Goal: Task Accomplishment & Management: Use online tool/utility

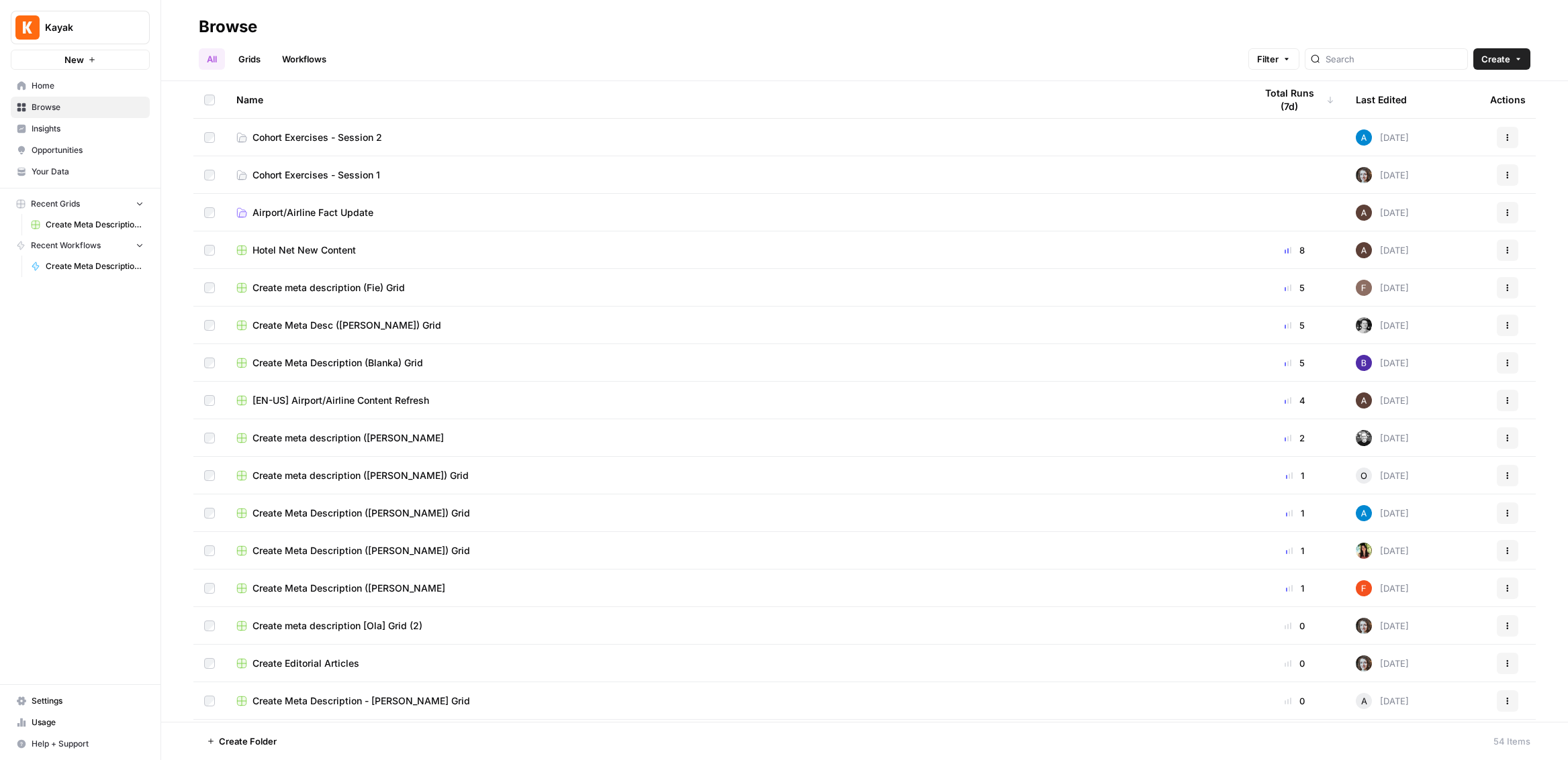
click at [311, 138] on span "Cohort Exercises - Session 2" at bounding box center [317, 137] width 130 height 13
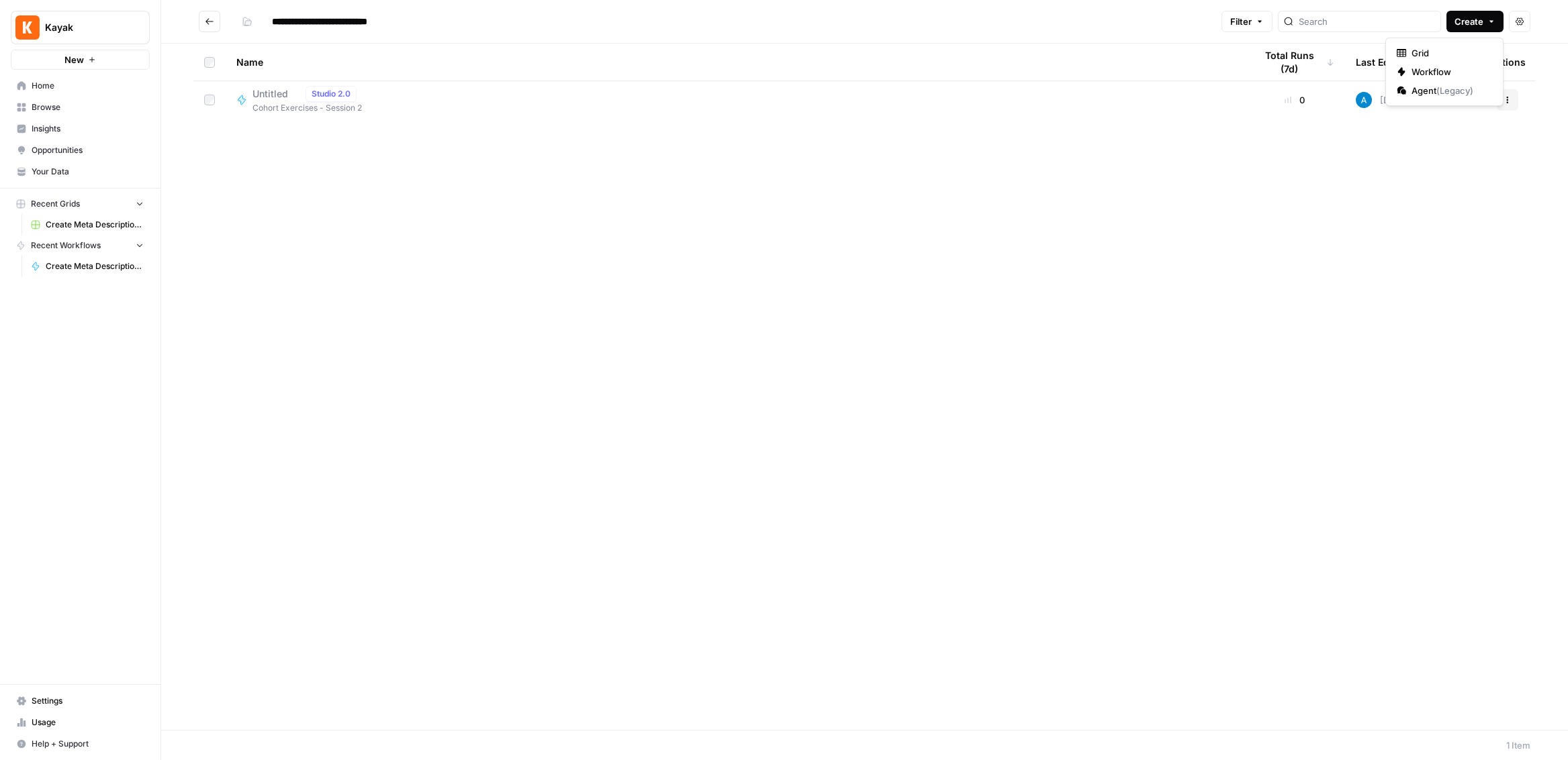
click at [1475, 19] on span "Create" at bounding box center [1468, 21] width 29 height 13
click at [1437, 69] on span "Workflow" at bounding box center [1449, 72] width 75 height 13
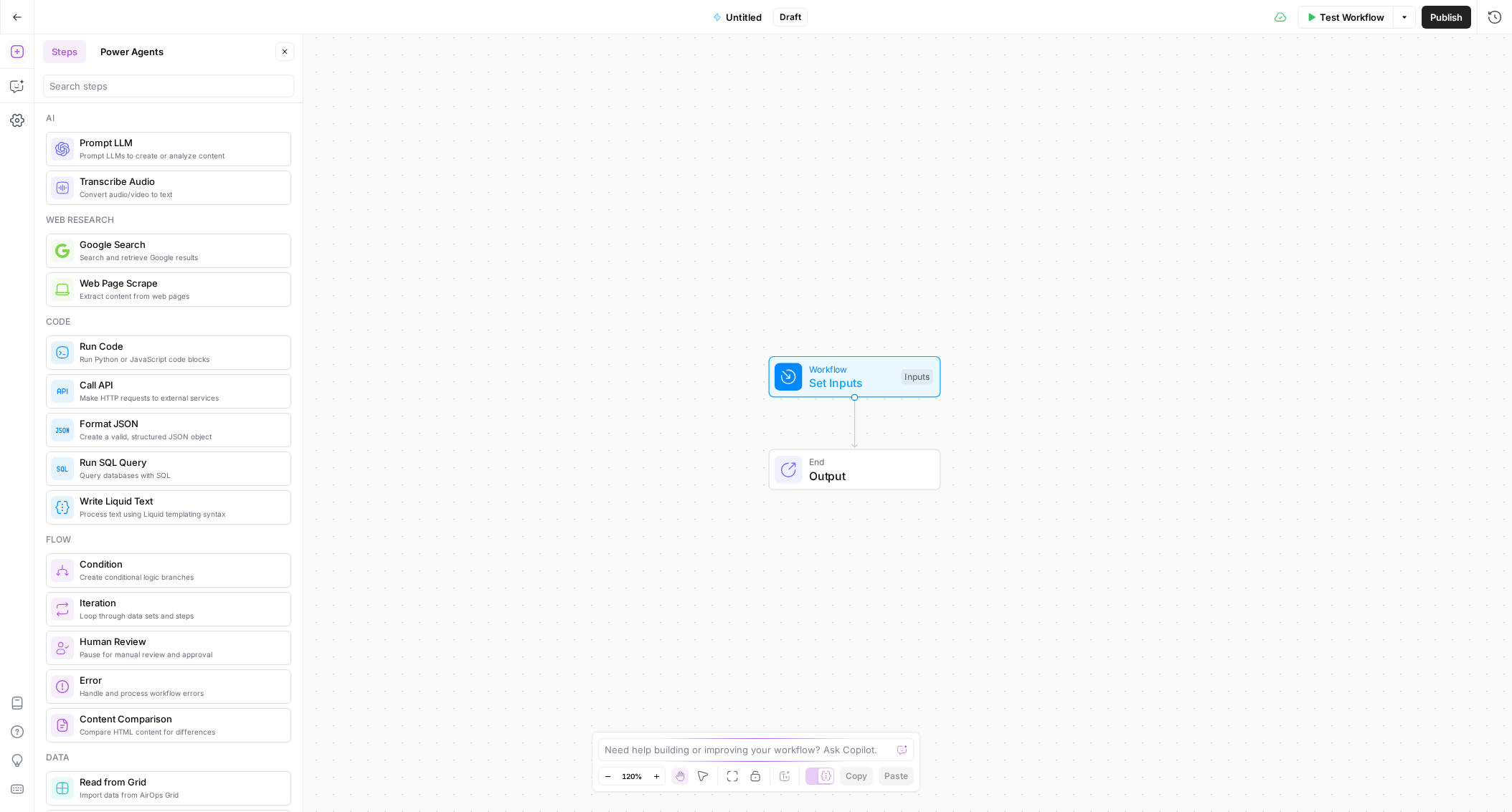
click at [852, 422] on icon "Edge from start to end" at bounding box center [855, 423] width 5 height 51
click at [102, 86] on input "search" at bounding box center [168, 85] width 238 height 14
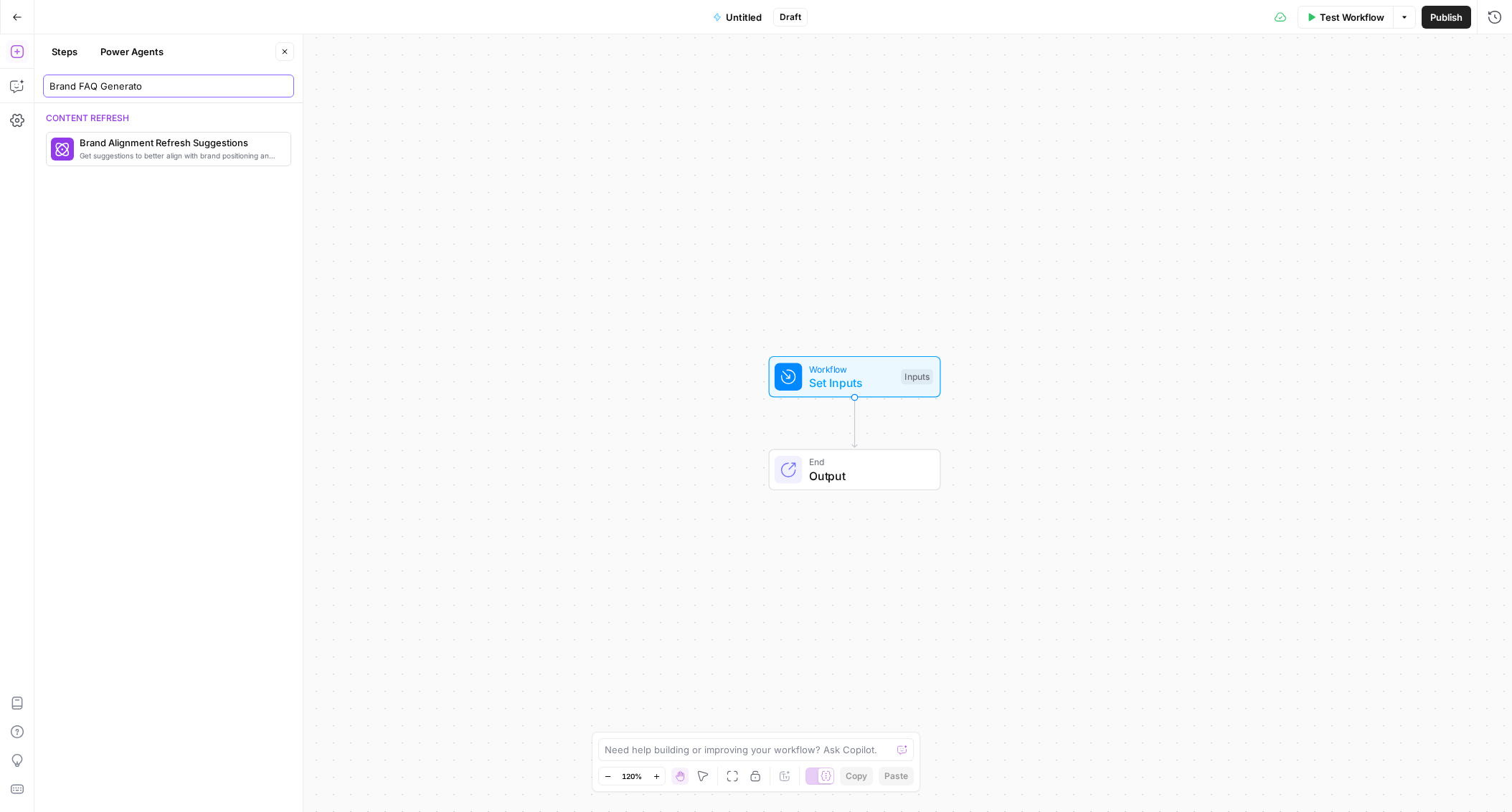
type input "Brand FAQ Generator"
click at [147, 85] on input "Brand FAQ Generator" at bounding box center [168, 85] width 238 height 14
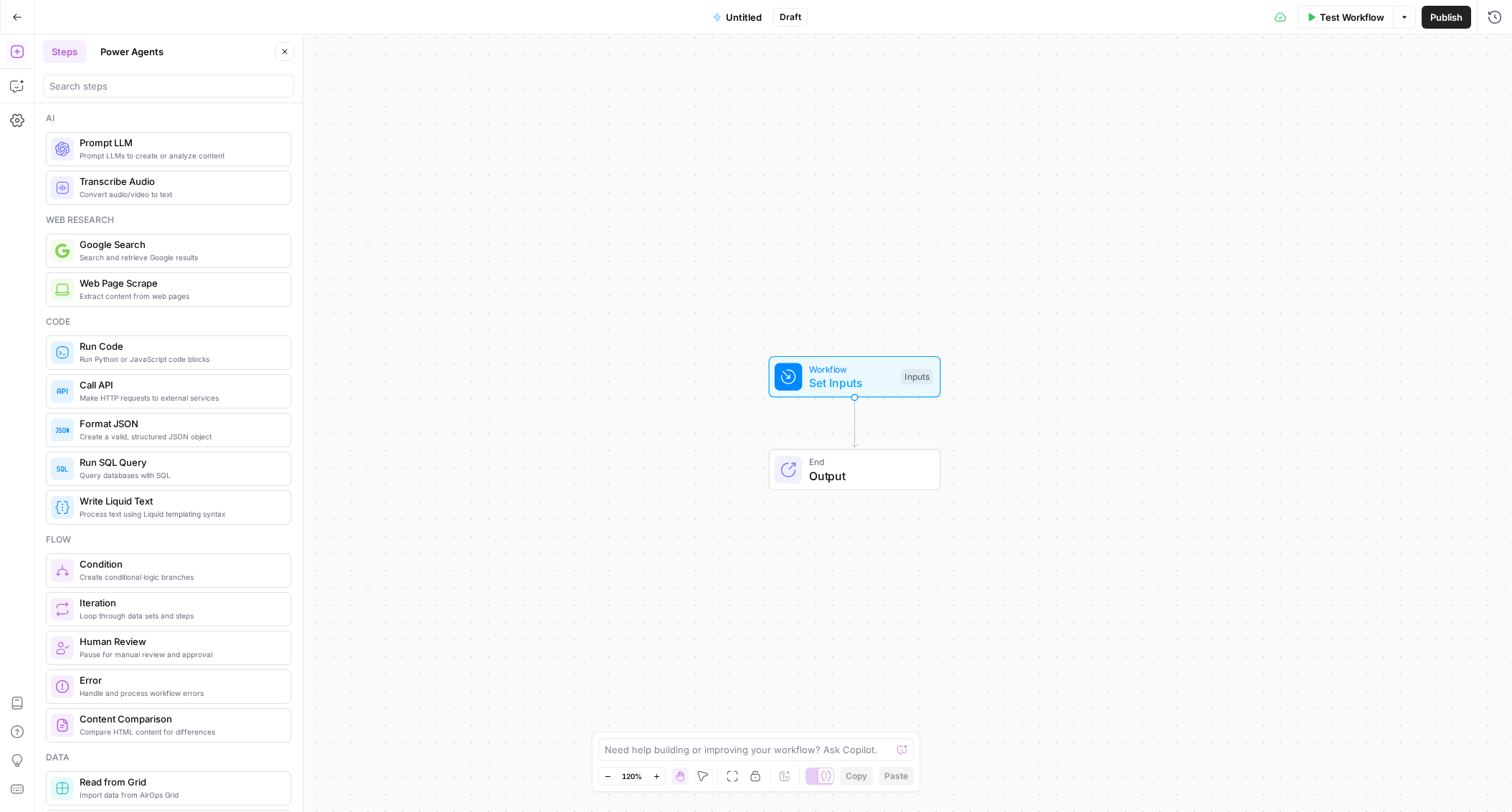
click at [740, 17] on span "Untitled" at bounding box center [743, 17] width 36 height 14
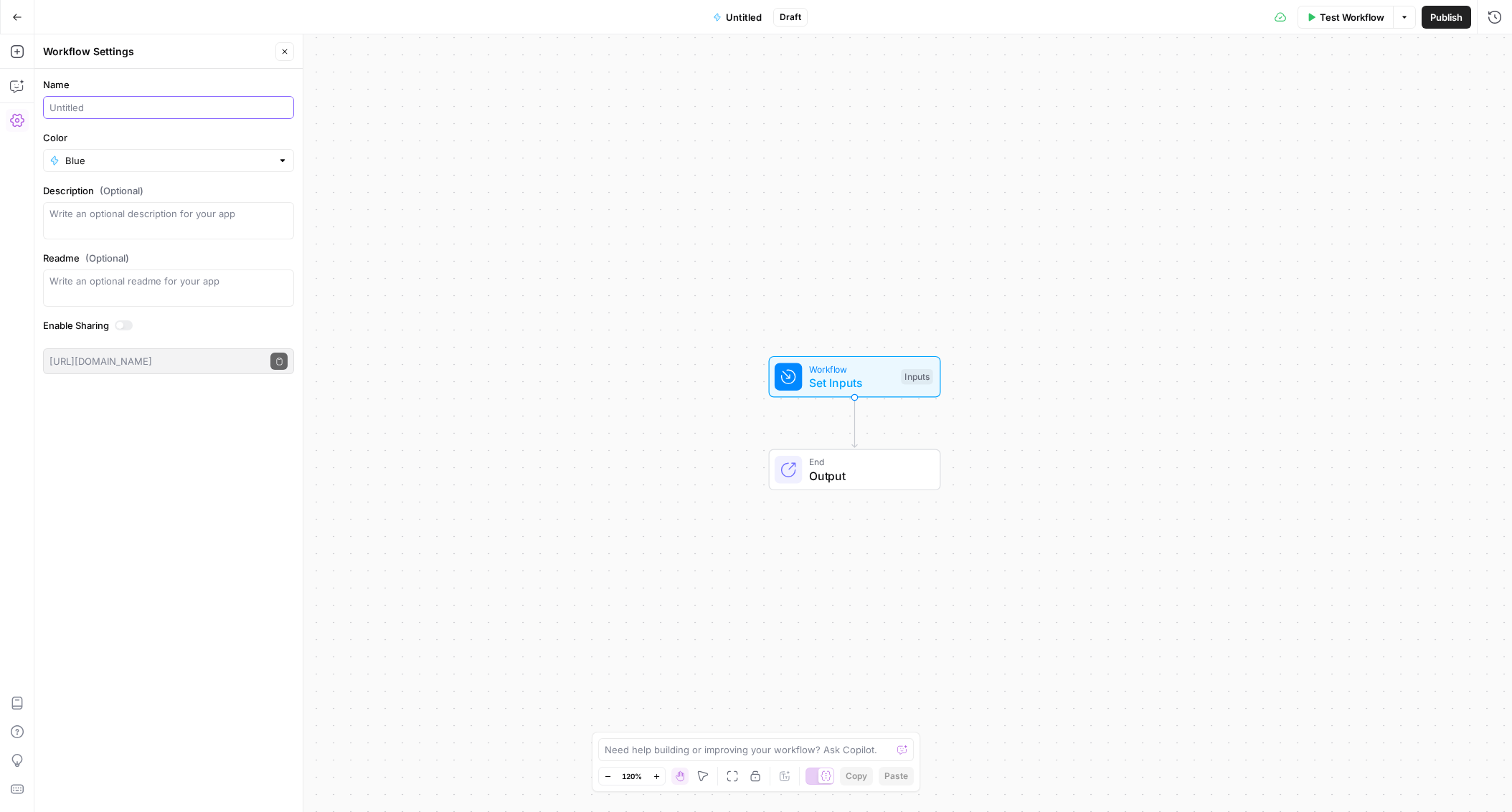
click at [180, 109] on input "Name" at bounding box center [168, 107] width 238 height 14
paste input "Brand FAQ Generator"
type input "Brand FAQ Generator"
click at [15, 18] on icon "button" at bounding box center [17, 17] width 10 height 10
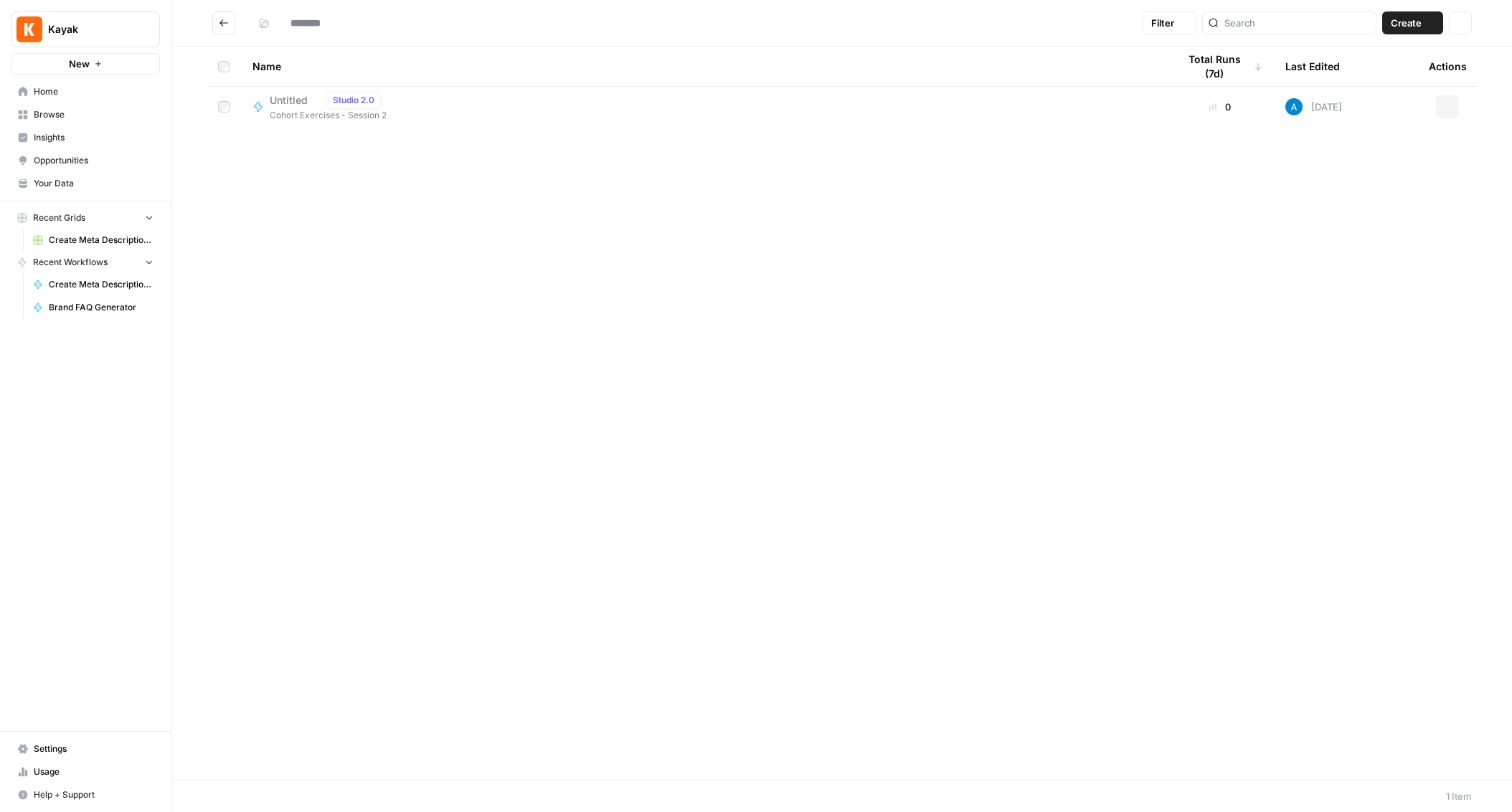
type input "**********"
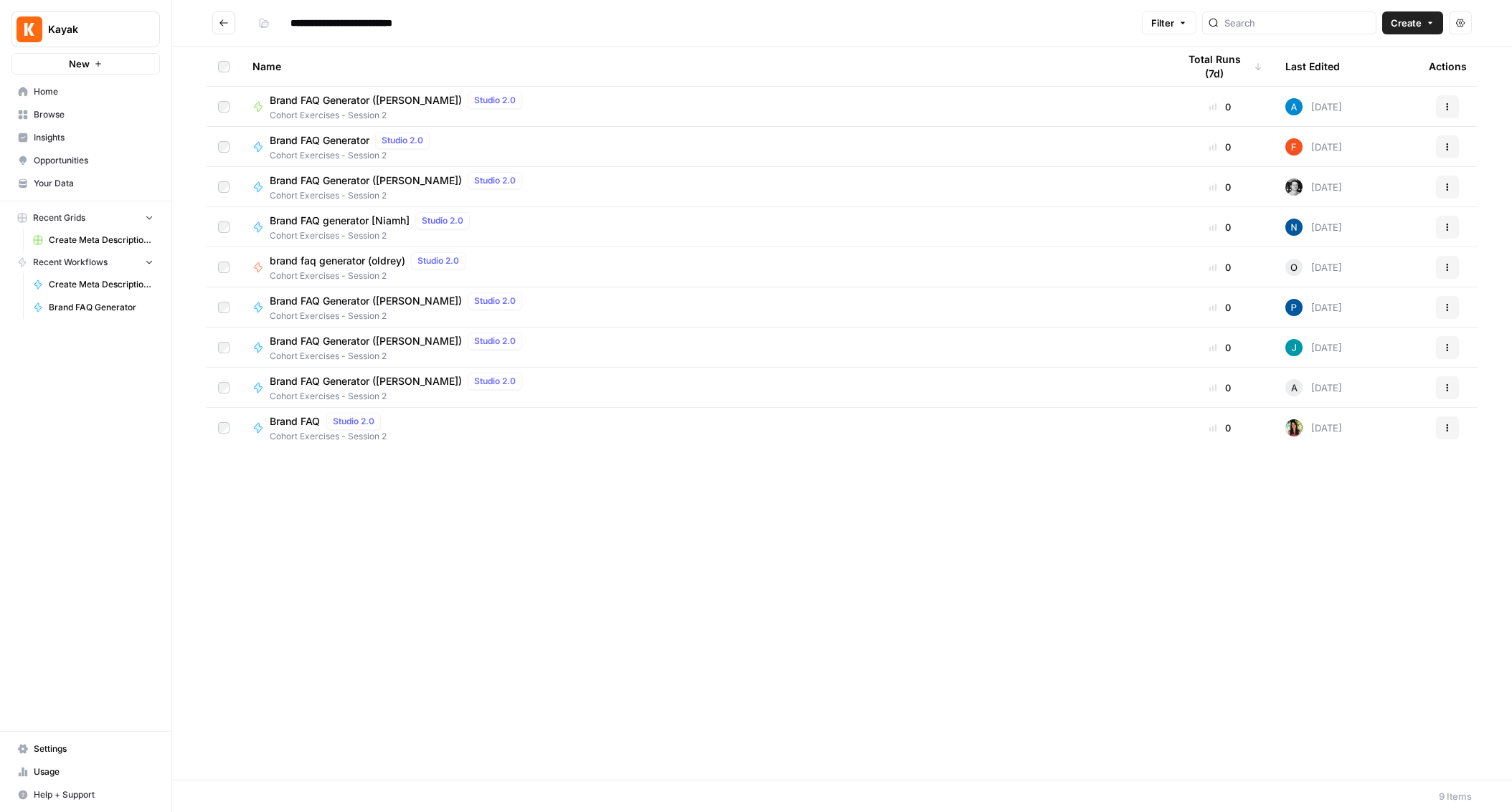
click at [390, 99] on span "Brand FAQ Generator ([PERSON_NAME])" at bounding box center [366, 100] width 192 height 14
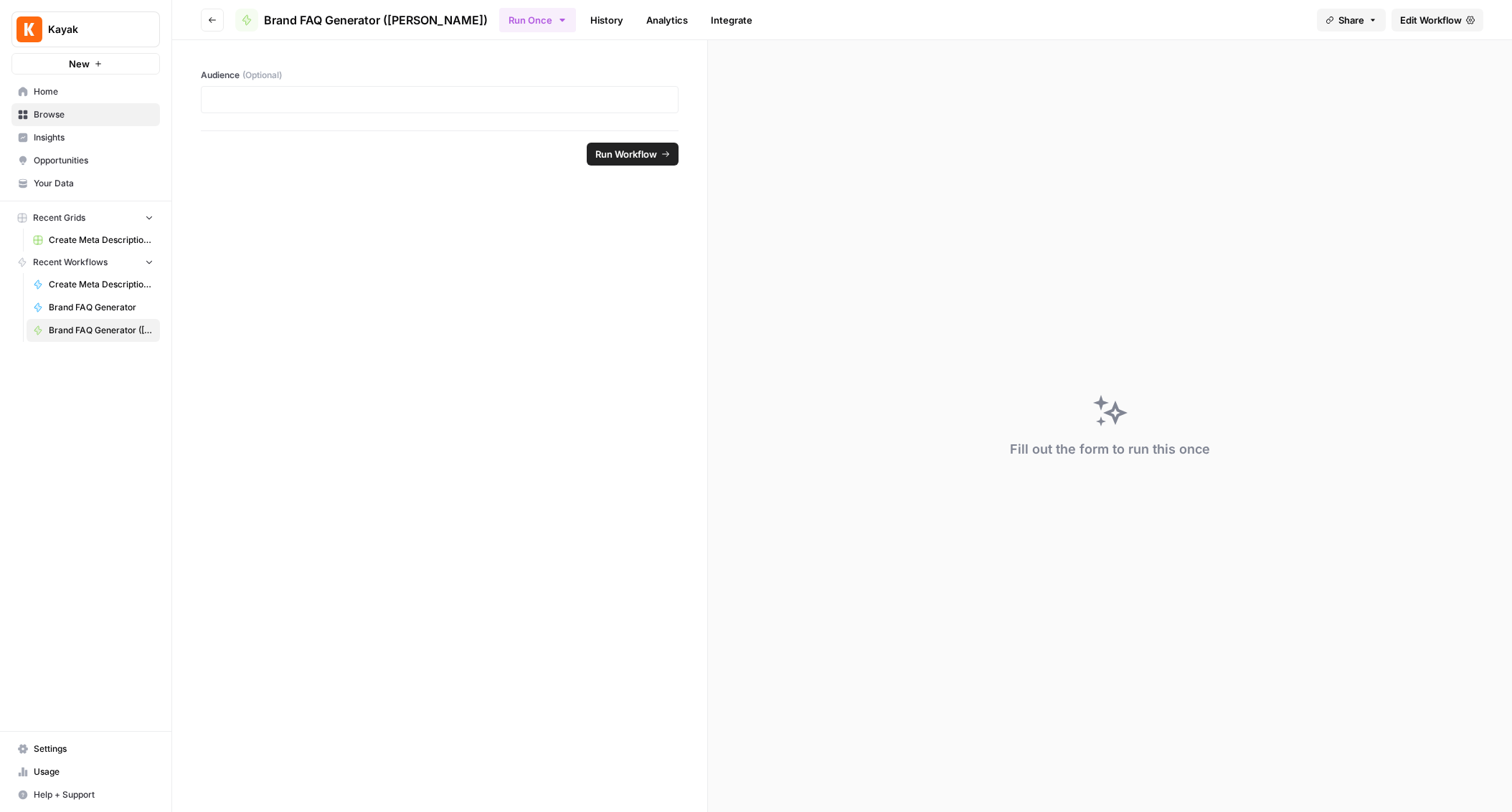
click at [216, 22] on icon "button" at bounding box center [212, 20] width 9 height 9
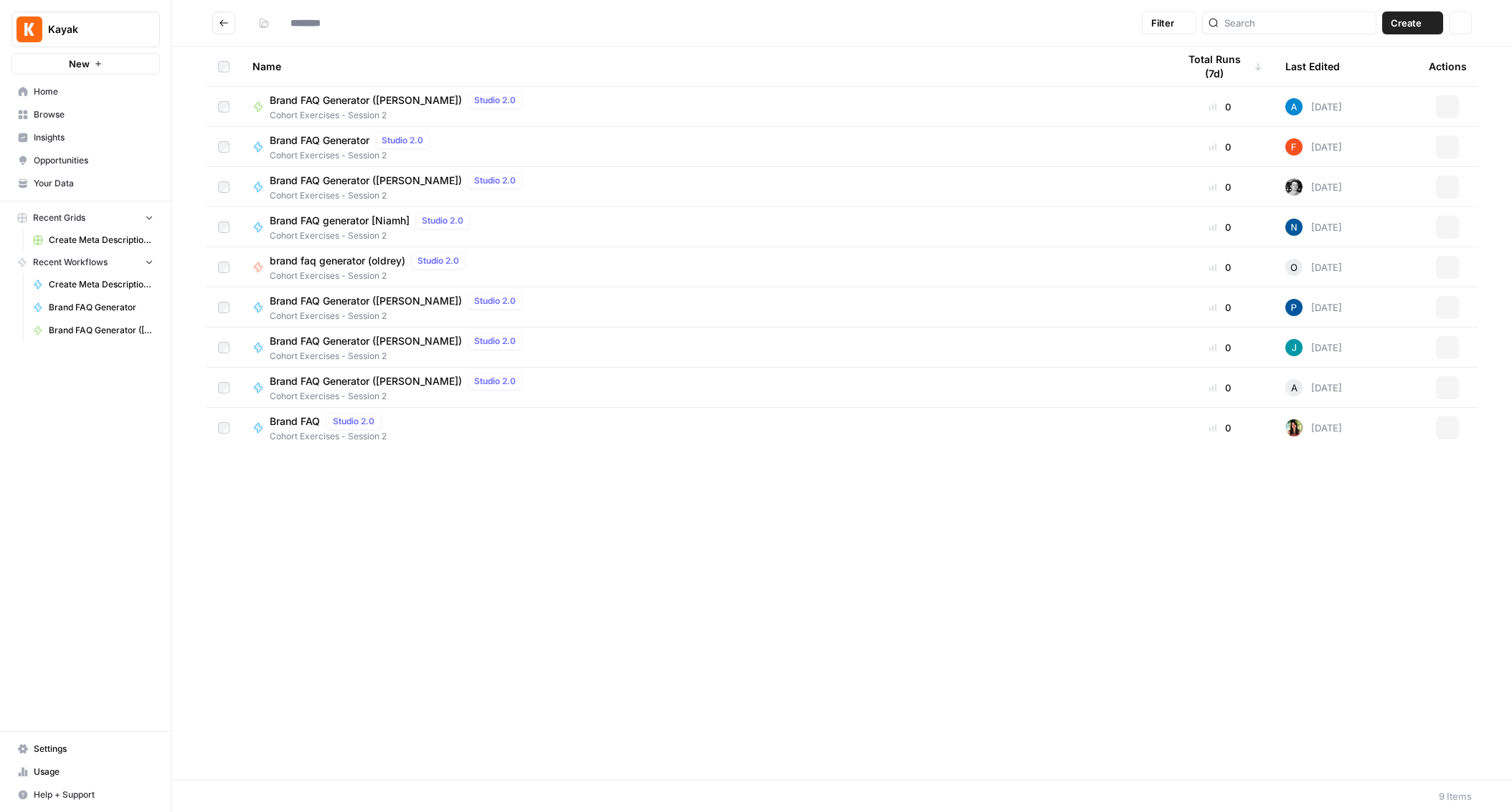
type input "**********"
click at [346, 135] on span "Brand FAQ Generator" at bounding box center [319, 140] width 99 height 14
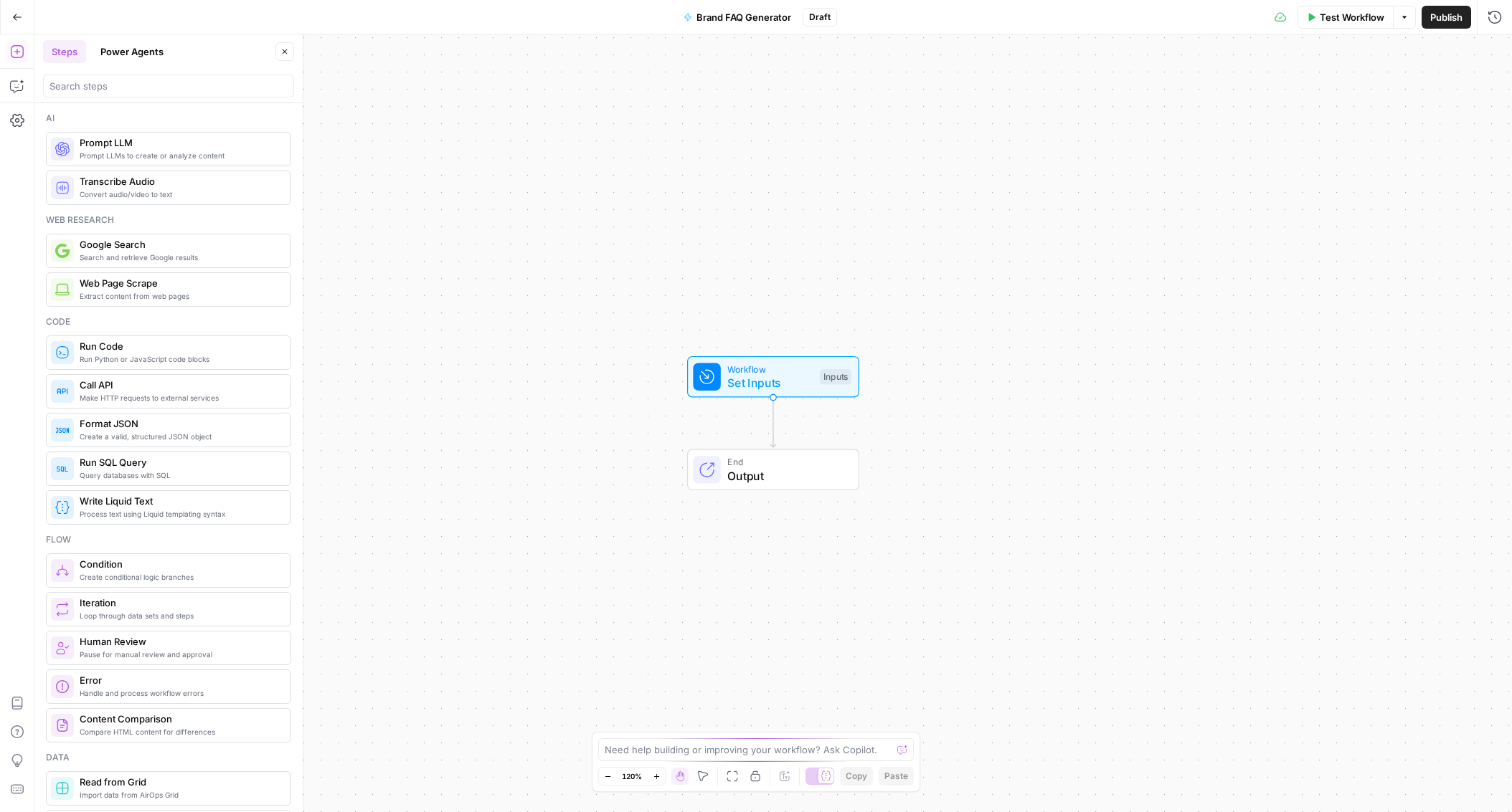
click at [726, 13] on span "Brand FAQ Generator" at bounding box center [743, 17] width 95 height 14
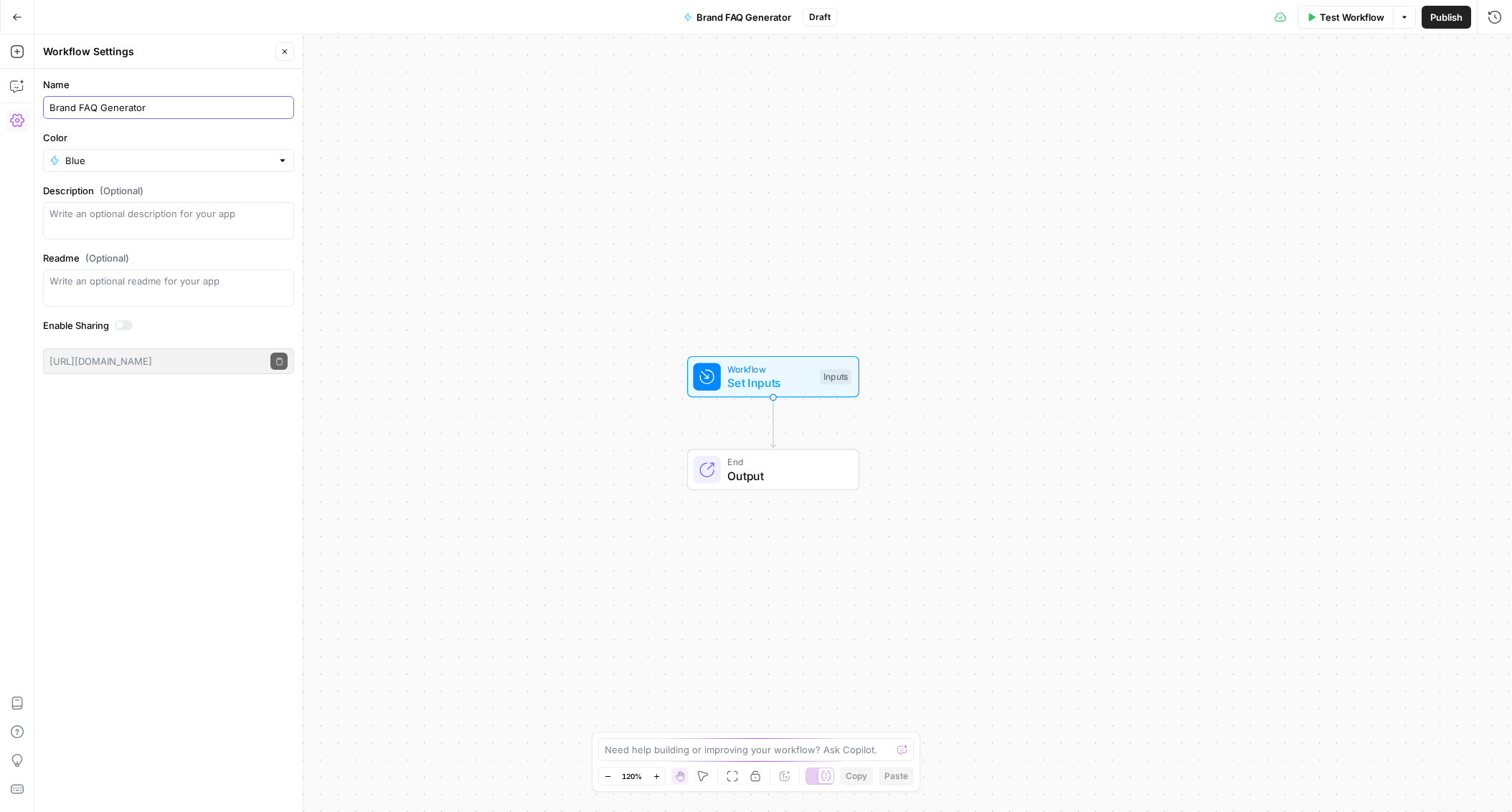
click at [240, 109] on input "Brand FAQ Generator" at bounding box center [168, 107] width 238 height 14
type input "Brand FAQ Generator ([PERSON_NAME])"
click at [1464, 24] on button "Publish" at bounding box center [1446, 17] width 50 height 23
click at [812, 377] on div "Workflow Set Inputs Inputs Test Step" at bounding box center [772, 377] width 159 height 30
click at [1376, 104] on button "Add Field" at bounding box center [1357, 98] width 239 height 23
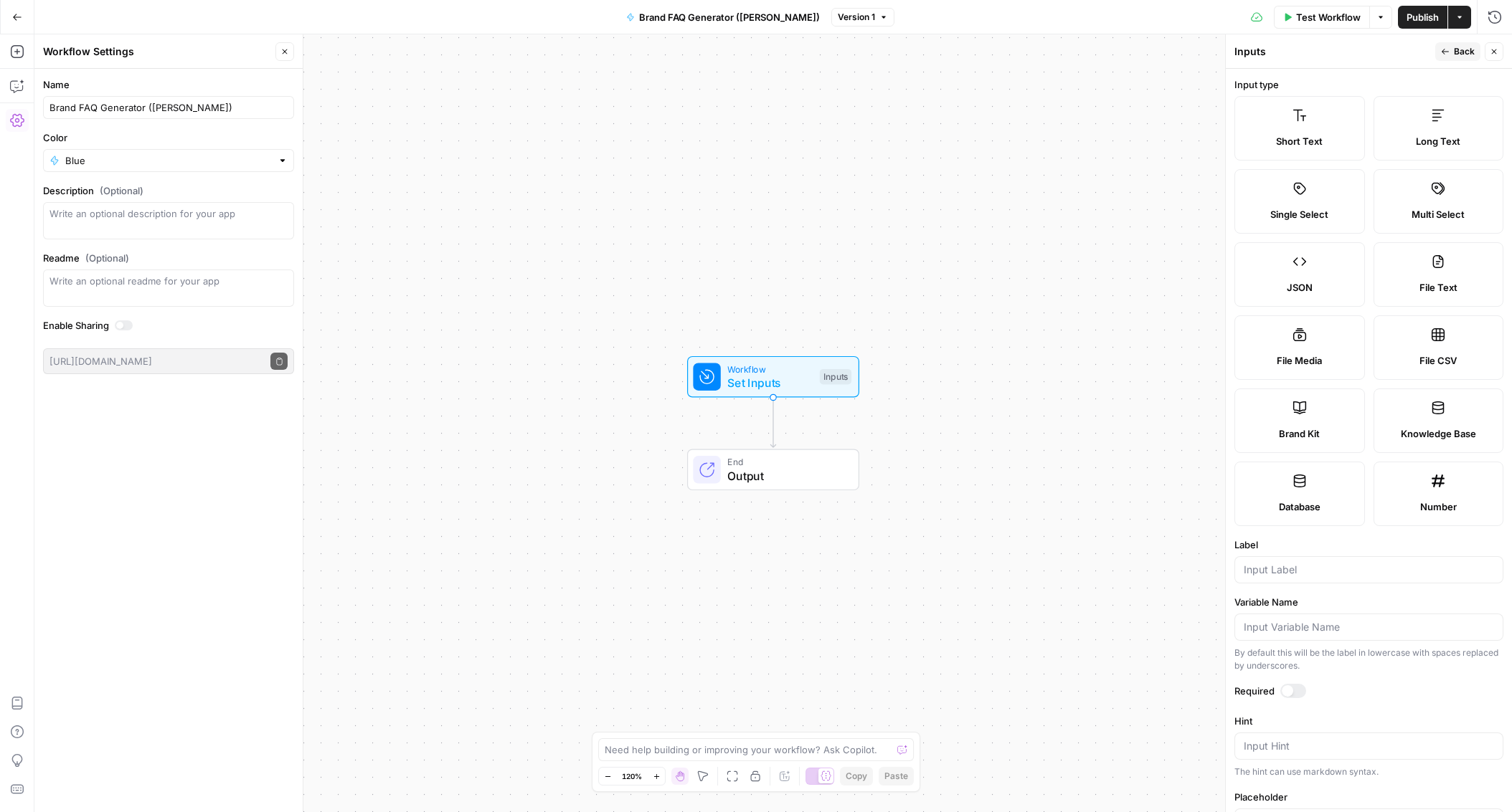
click at [1336, 397] on label "Brand Kit" at bounding box center [1300, 421] width 131 height 65
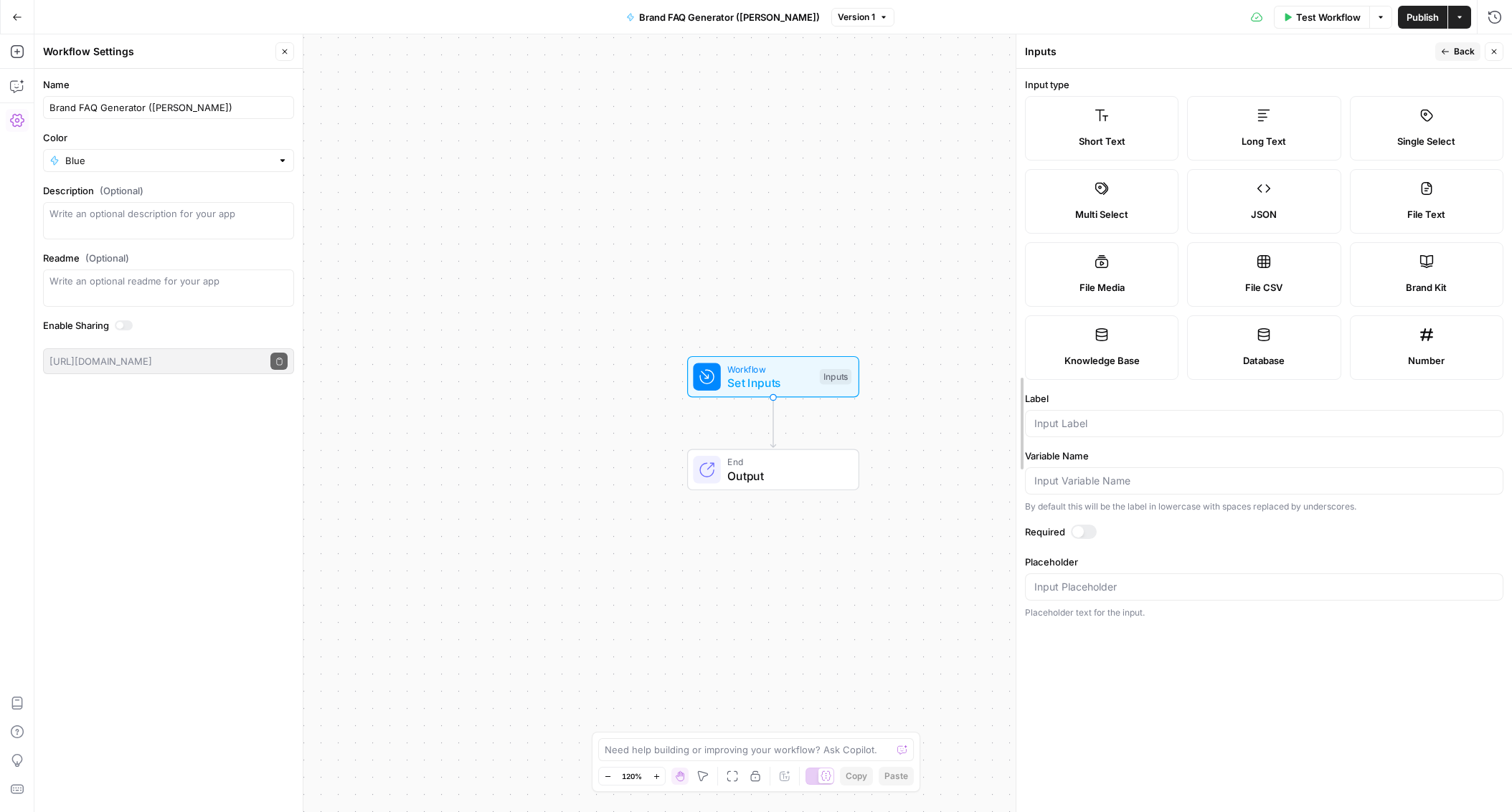
drag, startPoint x: 1223, startPoint y: 372, endPoint x: 1014, endPoint y: 358, distance: 209.5
click at [1014, 358] on div at bounding box center [1016, 423] width 14 height 778
click at [1455, 264] on label "Brand Kit" at bounding box center [1426, 275] width 154 height 65
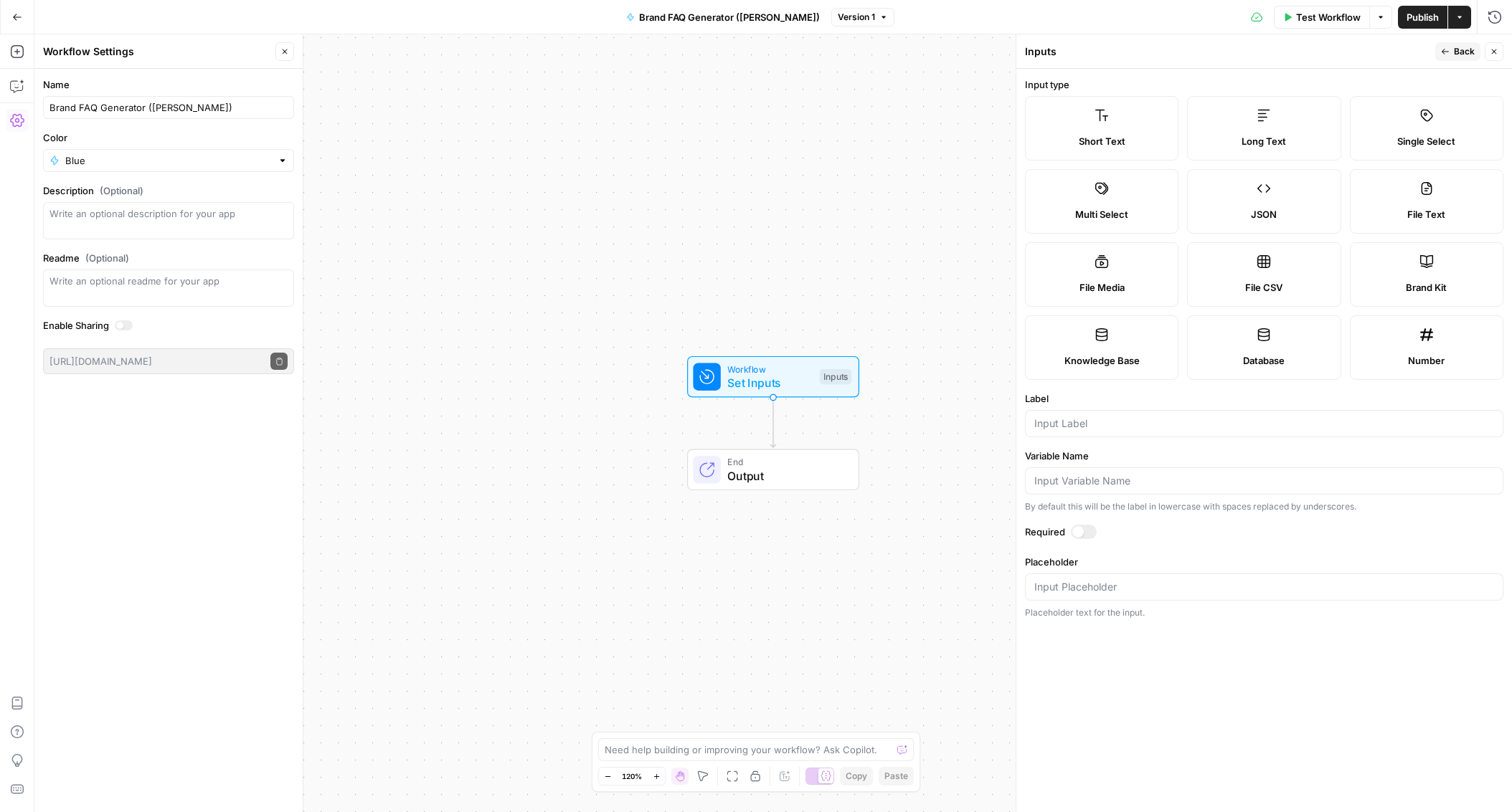
click at [1094, 433] on div at bounding box center [1264, 423] width 478 height 27
type input "brand kit"
click at [1444, 277] on label "Brand Kit" at bounding box center [1426, 275] width 154 height 65
click at [1080, 539] on div "Required" at bounding box center [1264, 534] width 478 height 18
click at [1454, 54] on span "Back" at bounding box center [1464, 51] width 21 height 13
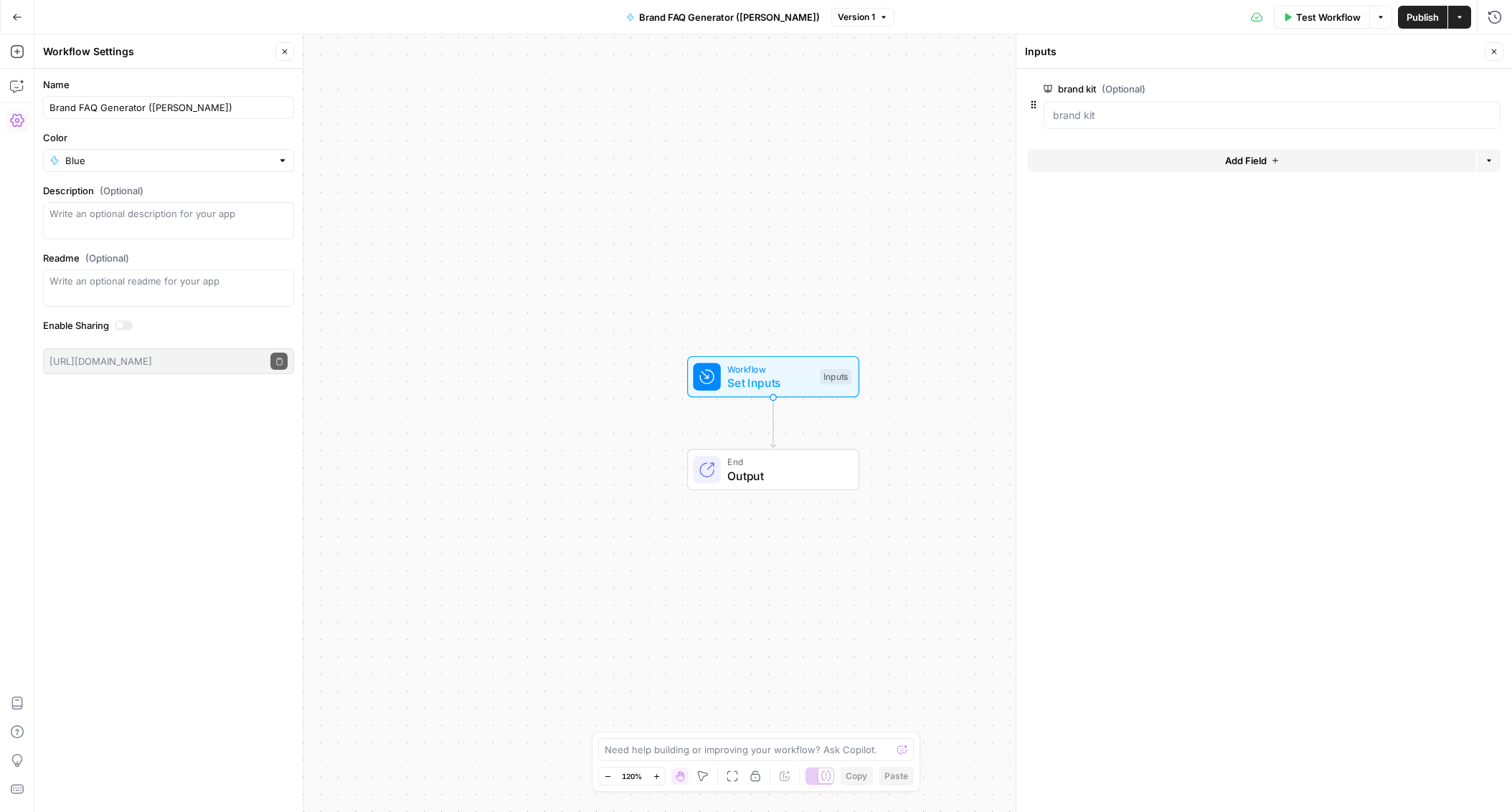
click at [845, 385] on div "Inputs" at bounding box center [836, 377] width 31 height 16
click at [1296, 17] on span "Test Workflow" at bounding box center [1329, 17] width 65 height 14
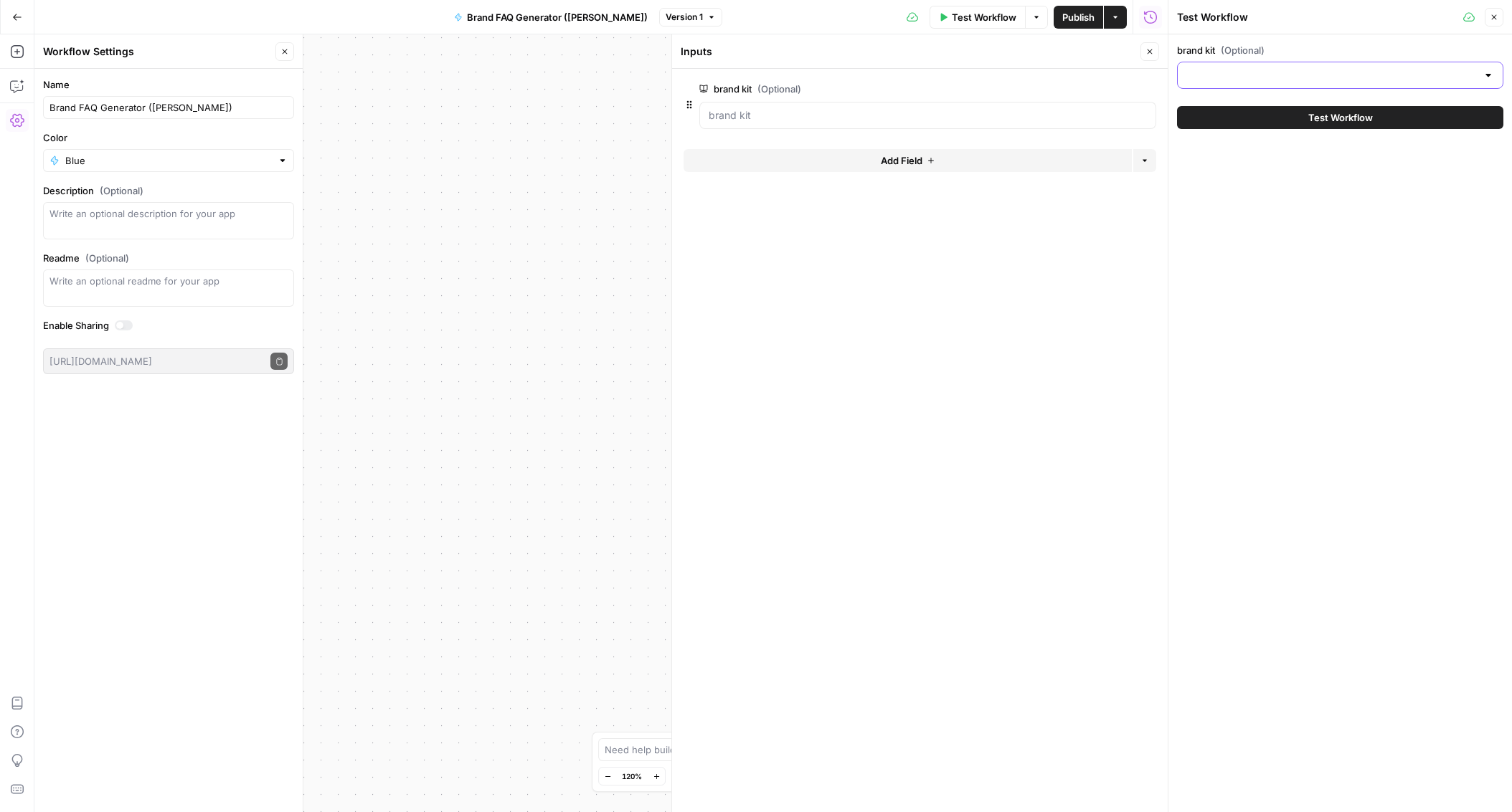
click at [1270, 74] on input "brand kit (Optional)" at bounding box center [1331, 75] width 291 height 14
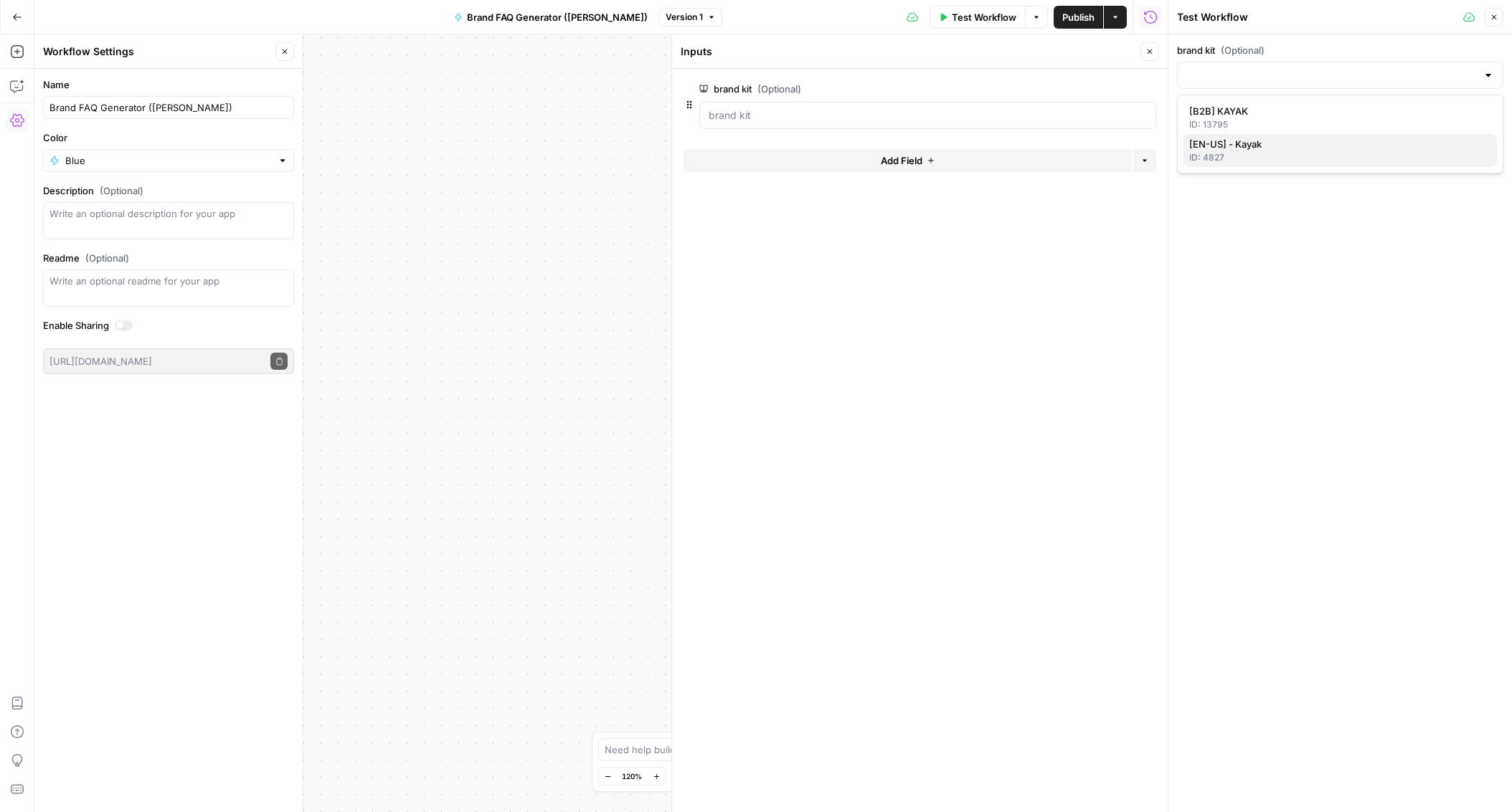
click at [1252, 144] on span "[EN-US] - Kayak" at bounding box center [1338, 144] width 297 height 14
type input "[EN-US] - Kayak"
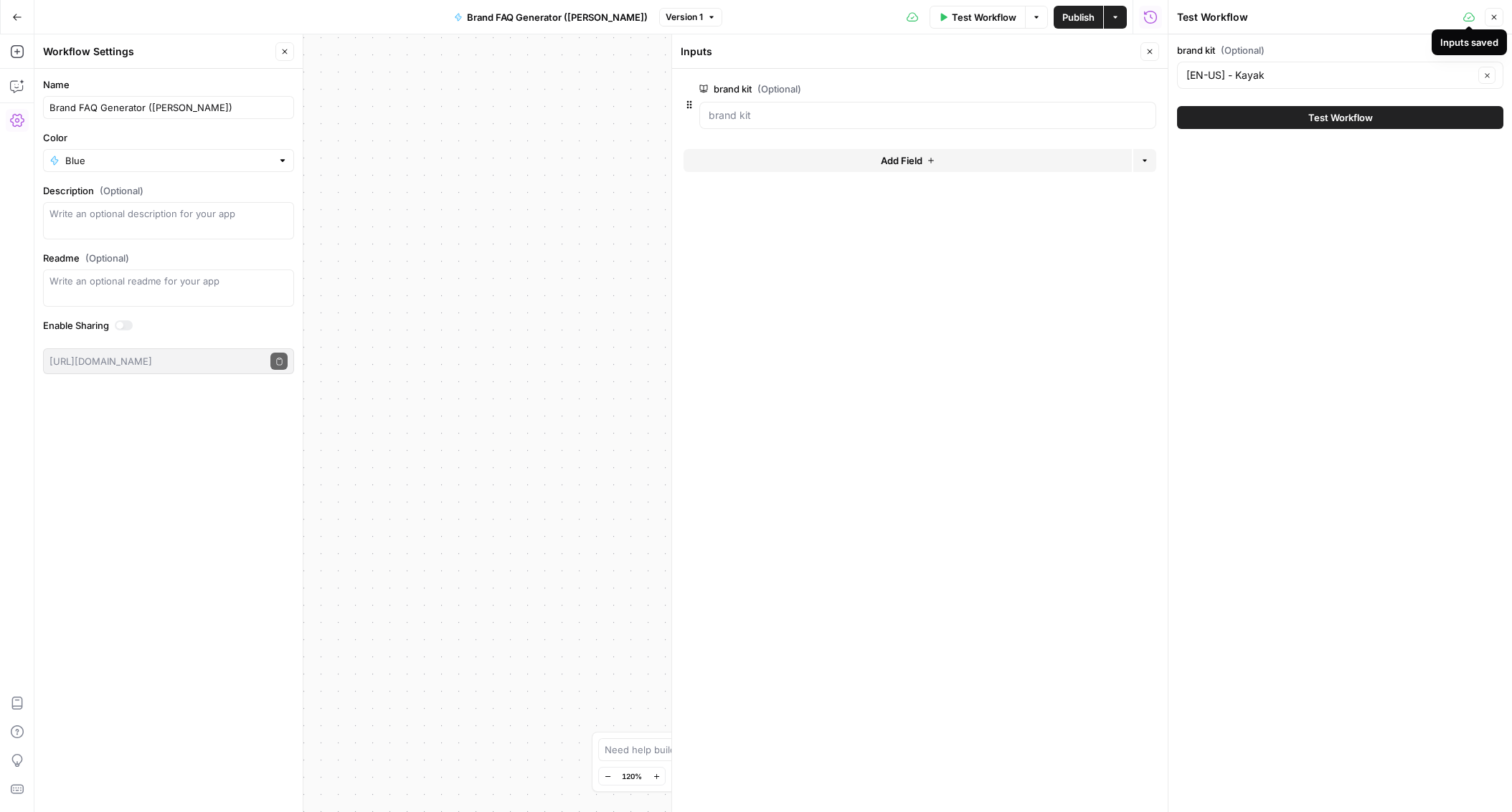
click at [1490, 13] on icon "button" at bounding box center [1494, 17] width 9 height 9
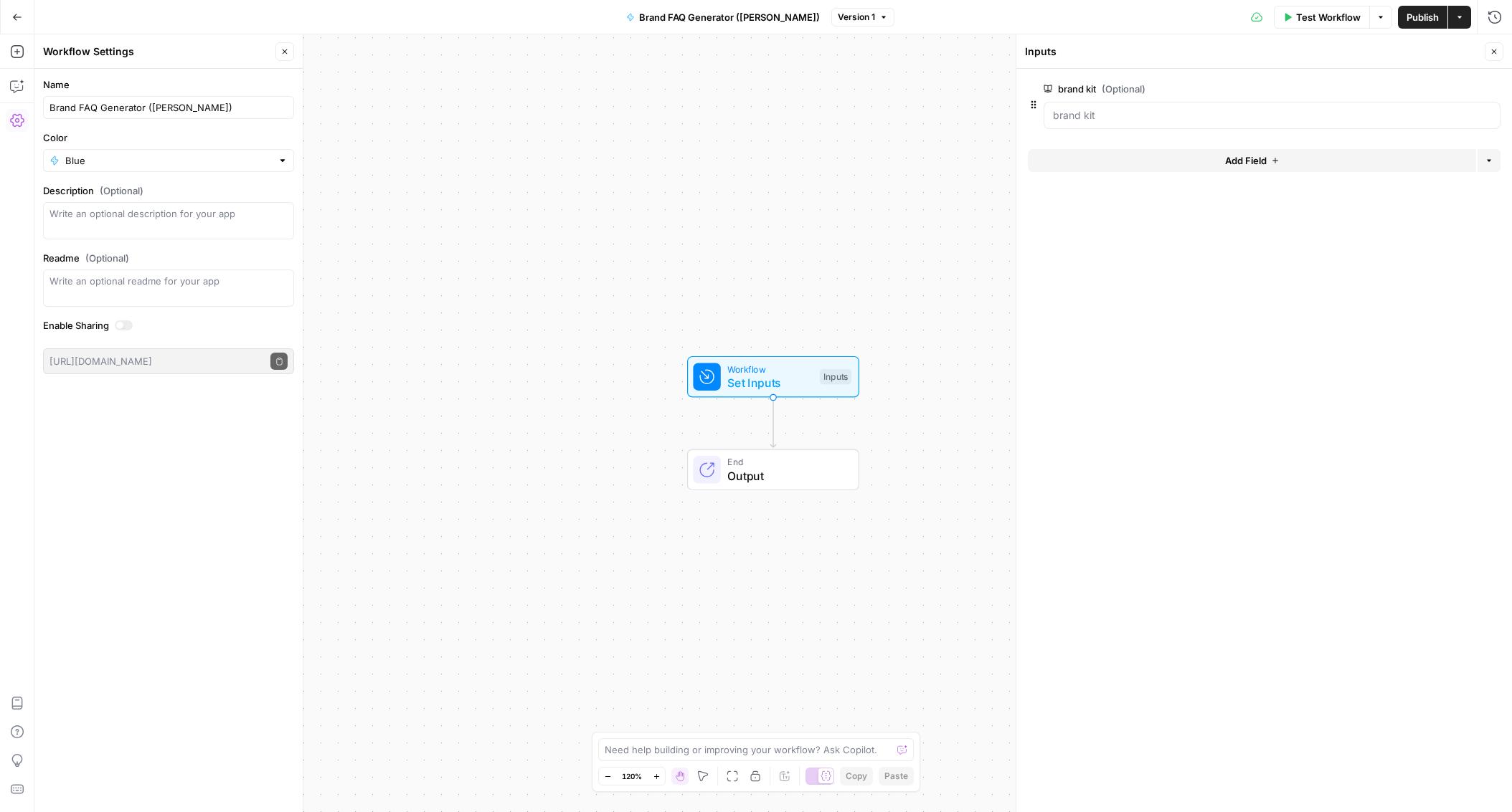
click at [1496, 55] on icon "button" at bounding box center [1494, 51] width 9 height 9
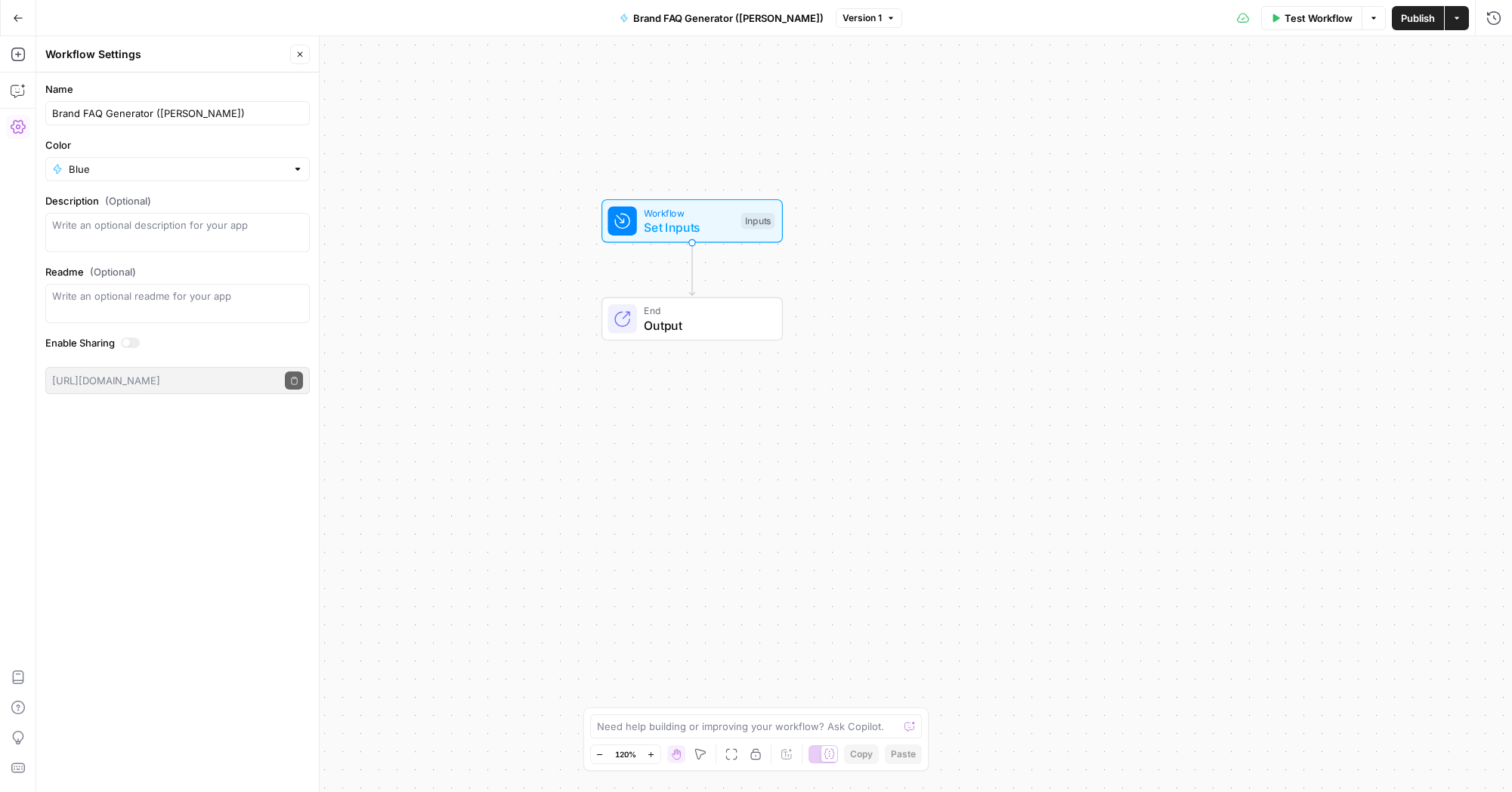
drag, startPoint x: 875, startPoint y: 291, endPoint x: 891, endPoint y: 235, distance: 58.2
click at [891, 235] on div "Workflow Set Inputs Inputs End Output" at bounding box center [774, 413] width 1476 height 756
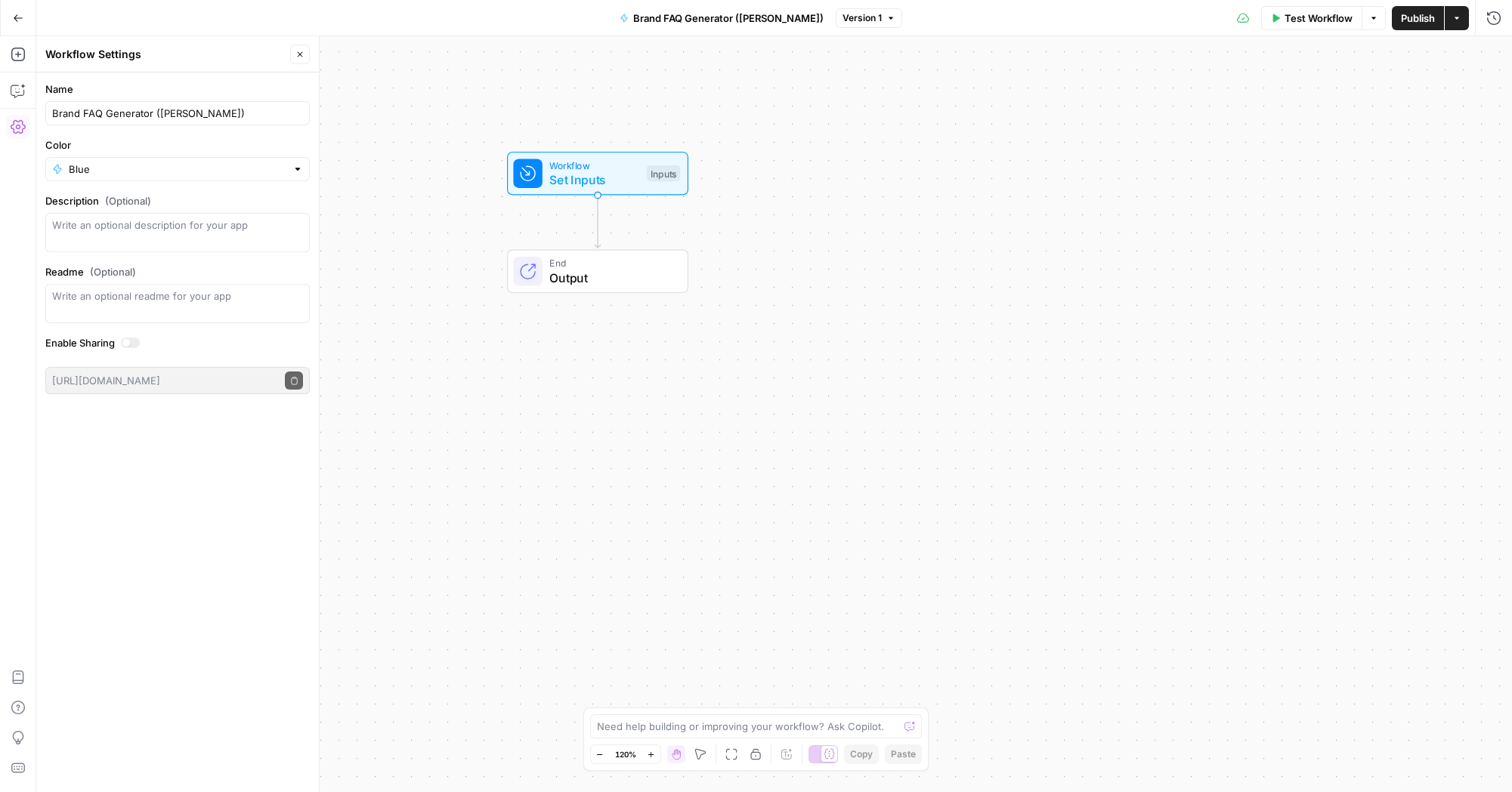
drag, startPoint x: 893, startPoint y: 243, endPoint x: 800, endPoint y: 197, distance: 103.8
click at [799, 196] on div "Workflow Set Inputs Inputs End Output" at bounding box center [774, 413] width 1476 height 756
click at [18, 58] on icon "button" at bounding box center [18, 54] width 15 height 15
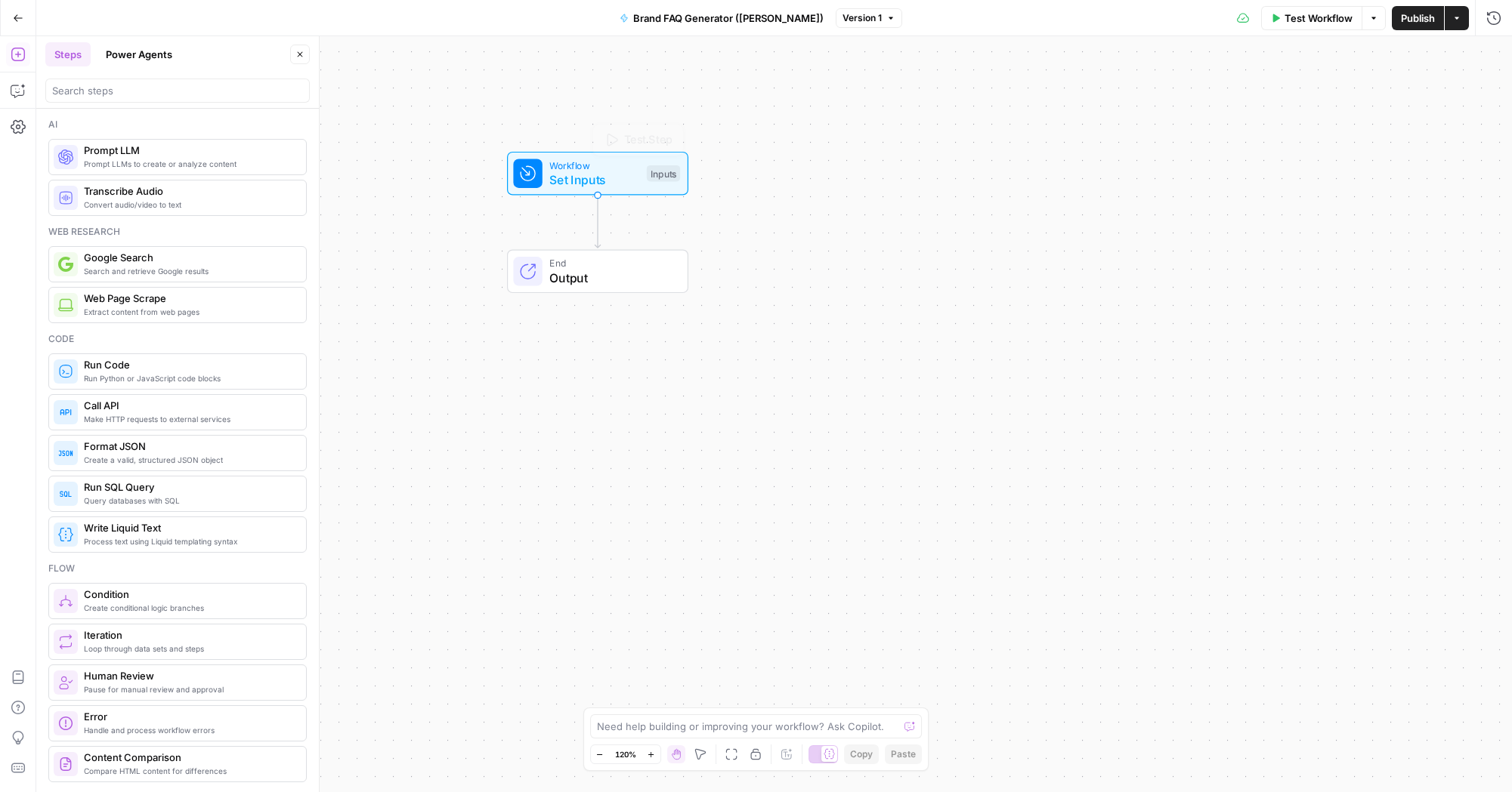
click at [1021, 231] on div "Workflow Set Inputs Inputs Test Step End Output" at bounding box center [774, 413] width 1476 height 756
drag, startPoint x: 626, startPoint y: 180, endPoint x: 674, endPoint y: 189, distance: 48.8
click at [665, 189] on span "Set Inputs" at bounding box center [620, 186] width 90 height 18
click at [1299, 17] on span "Test Workflow" at bounding box center [1319, 18] width 68 height 15
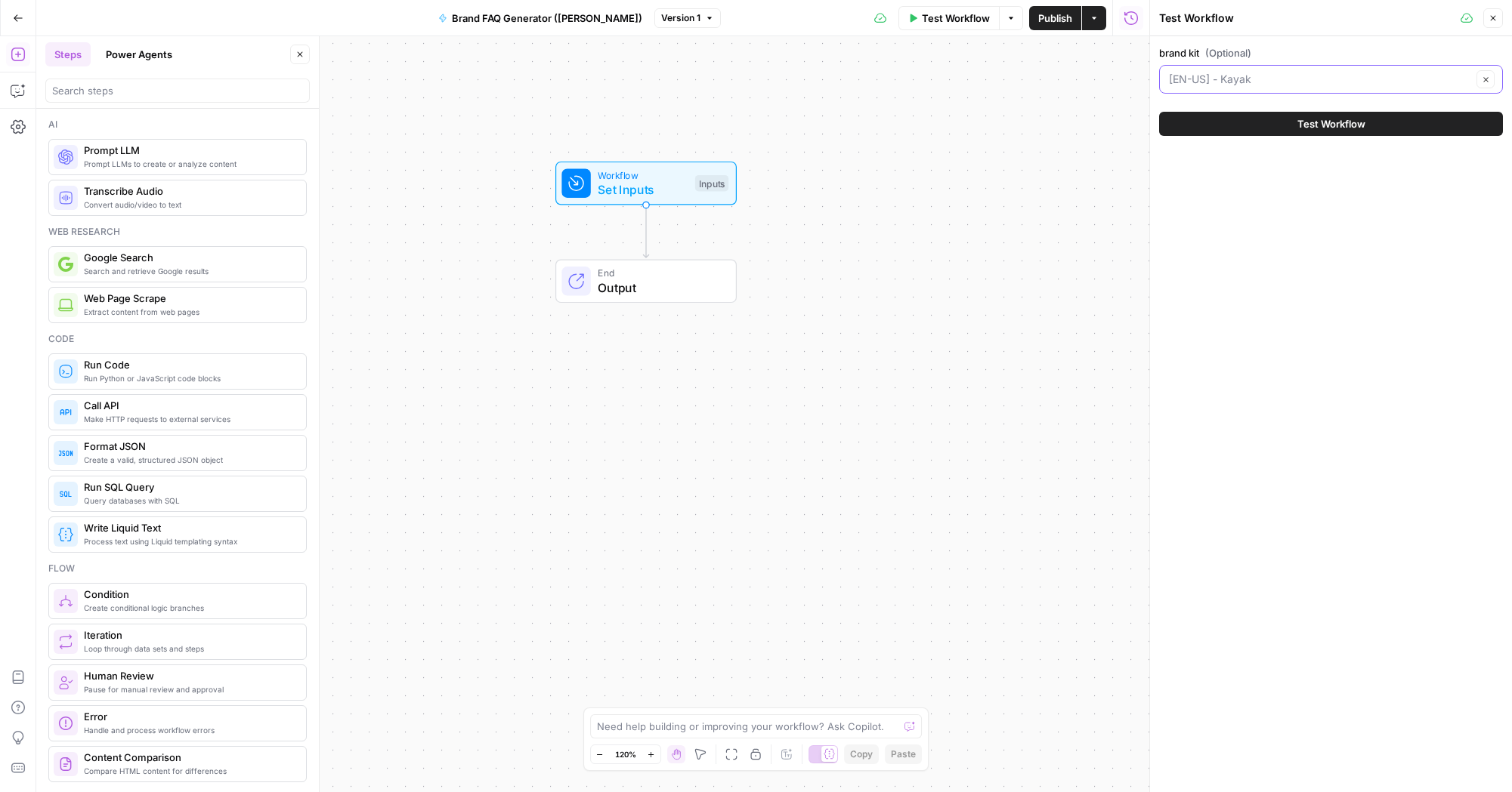
click at [1247, 82] on input "brand kit (Optional)" at bounding box center [1321, 79] width 303 height 15
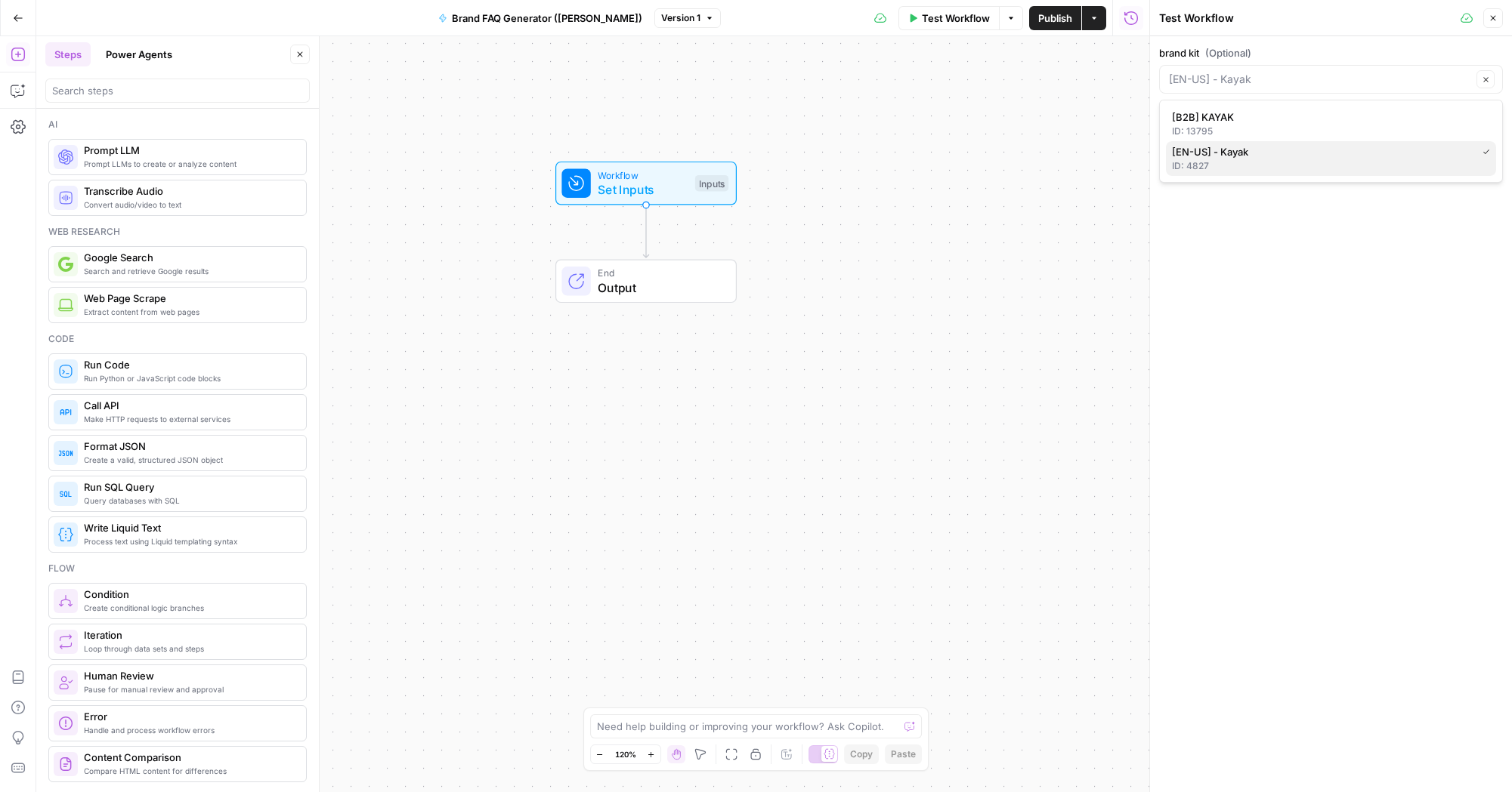
click at [1225, 157] on span "[EN-US] - Kayak" at bounding box center [1321, 152] width 299 height 15
type input "[EN-US] - Kayak"
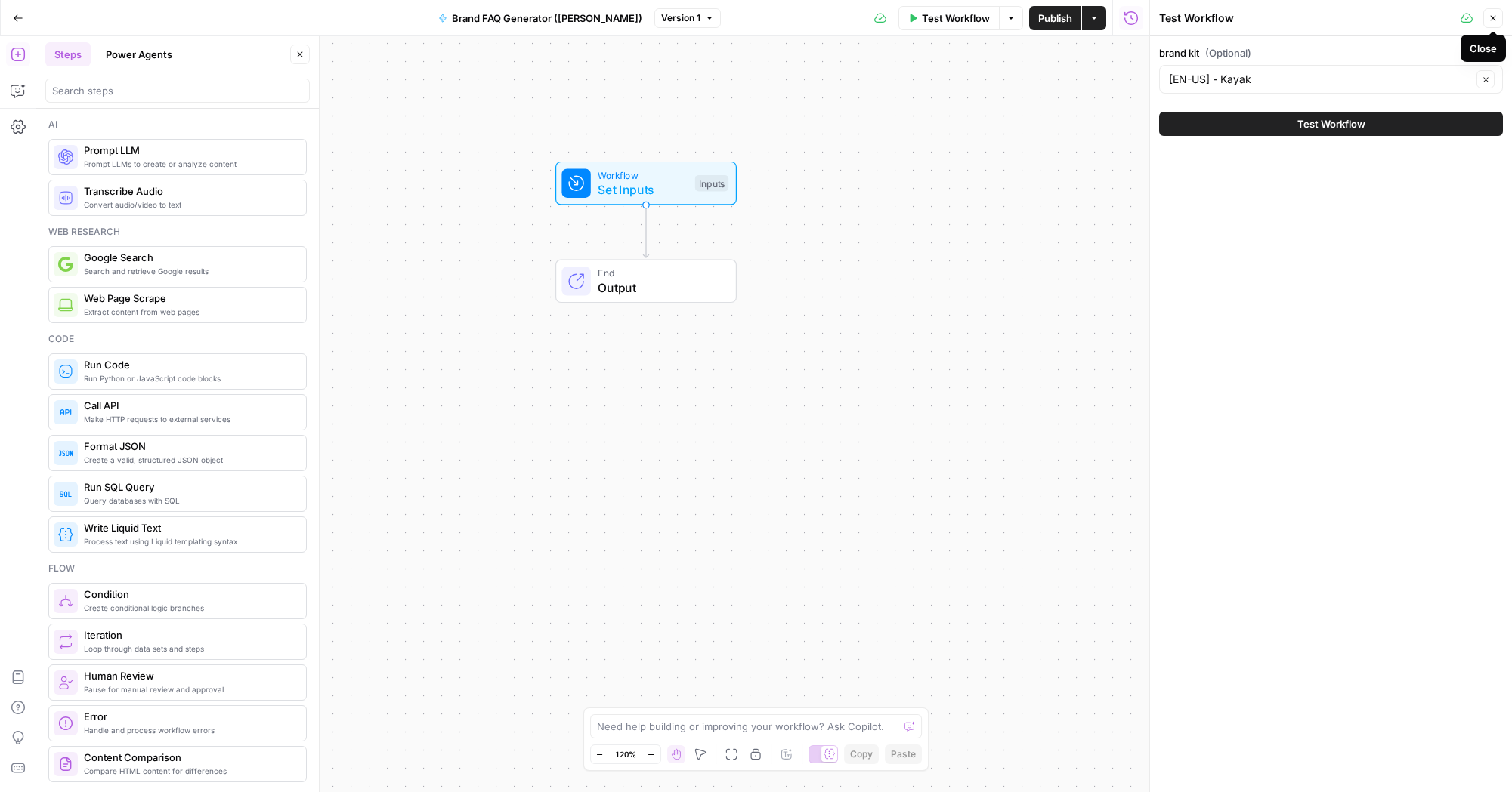
click at [1502, 18] on button "Close" at bounding box center [1493, 17] width 19 height 19
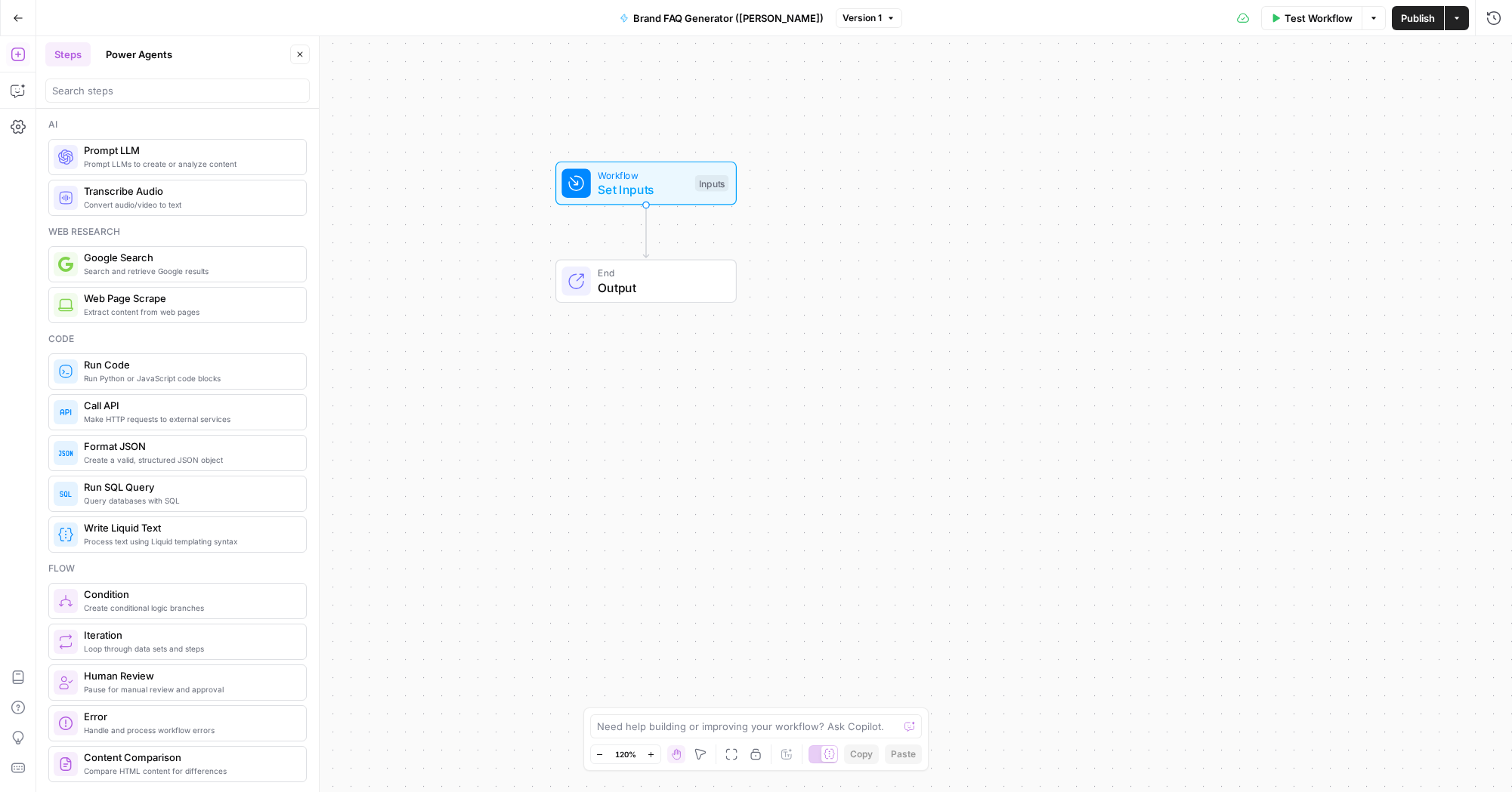
click at [669, 200] on div "Workflow Set Inputs Inputs Test Step" at bounding box center [645, 184] width 181 height 44
click at [1070, 107] on div at bounding box center [1259, 121] width 482 height 28
click at [1489, 51] on icon "button" at bounding box center [1494, 54] width 9 height 9
click at [682, 164] on div "Test Step" at bounding box center [686, 150] width 91 height 32
click at [679, 179] on span "Workflow" at bounding box center [642, 175] width 90 height 15
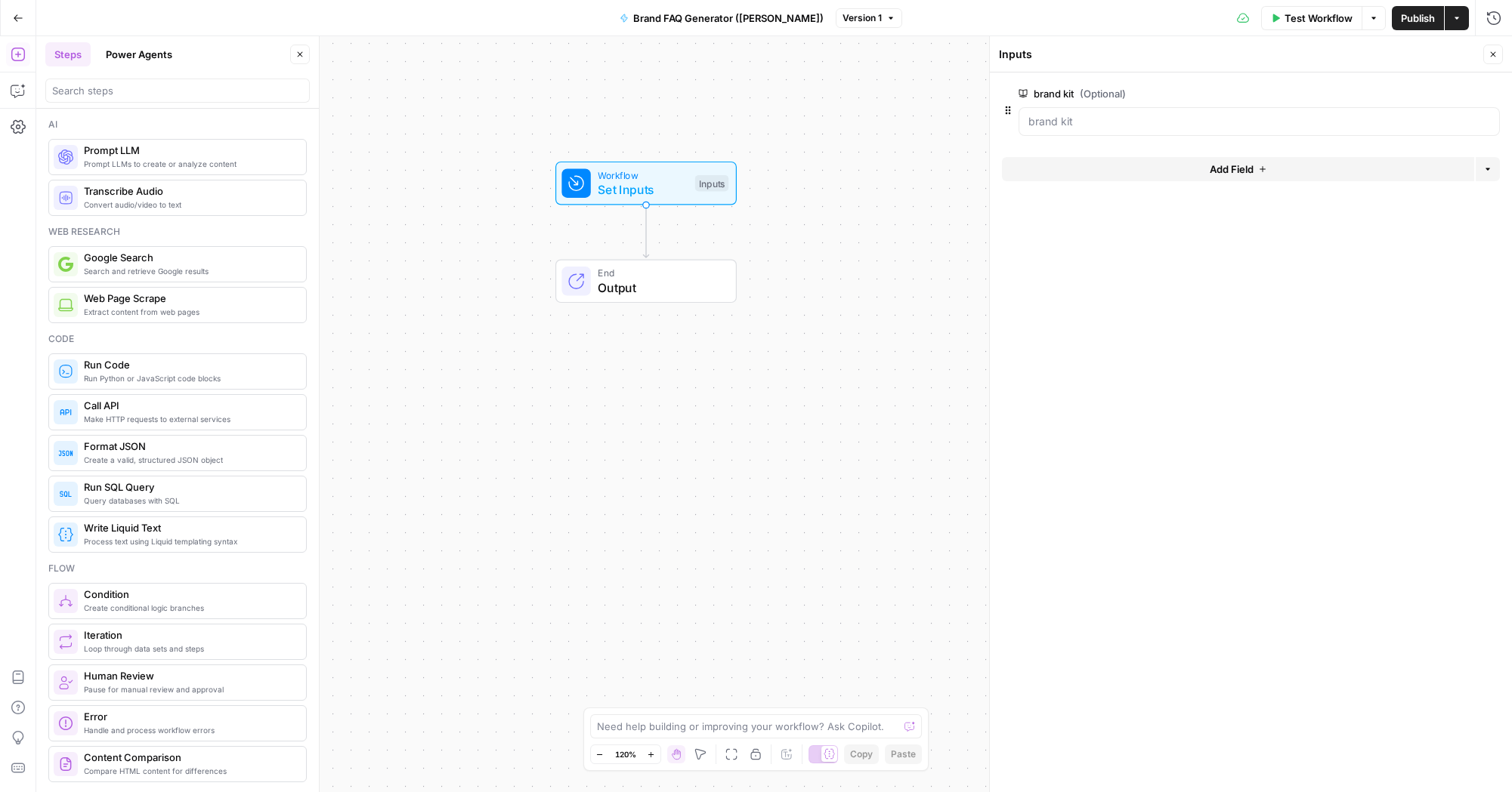
click at [109, 98] on div at bounding box center [177, 90] width 265 height 24
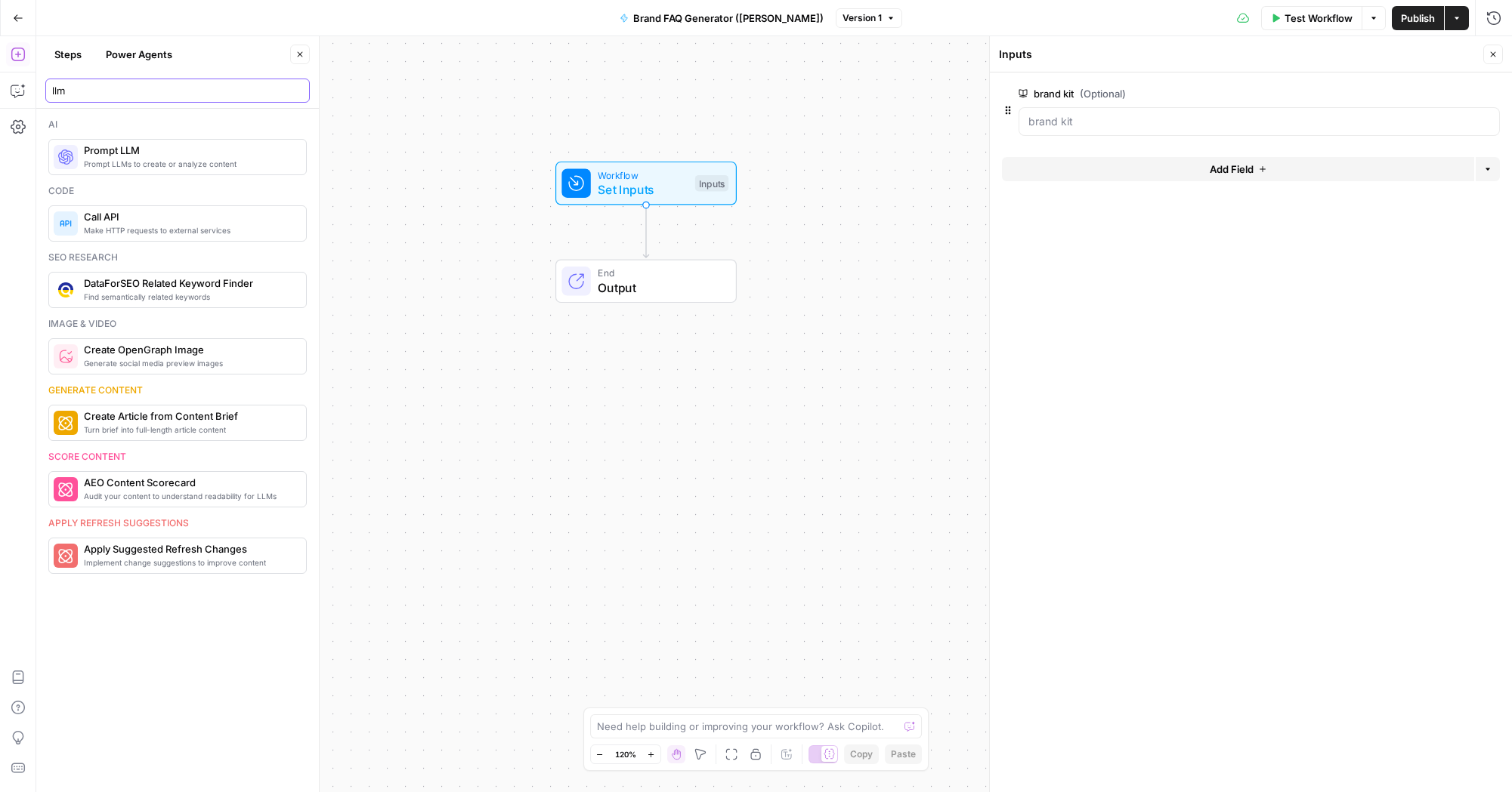
type input "llm"
click at [132, 159] on span "Prompt LLMs to create or analyze content" at bounding box center [188, 164] width 210 height 12
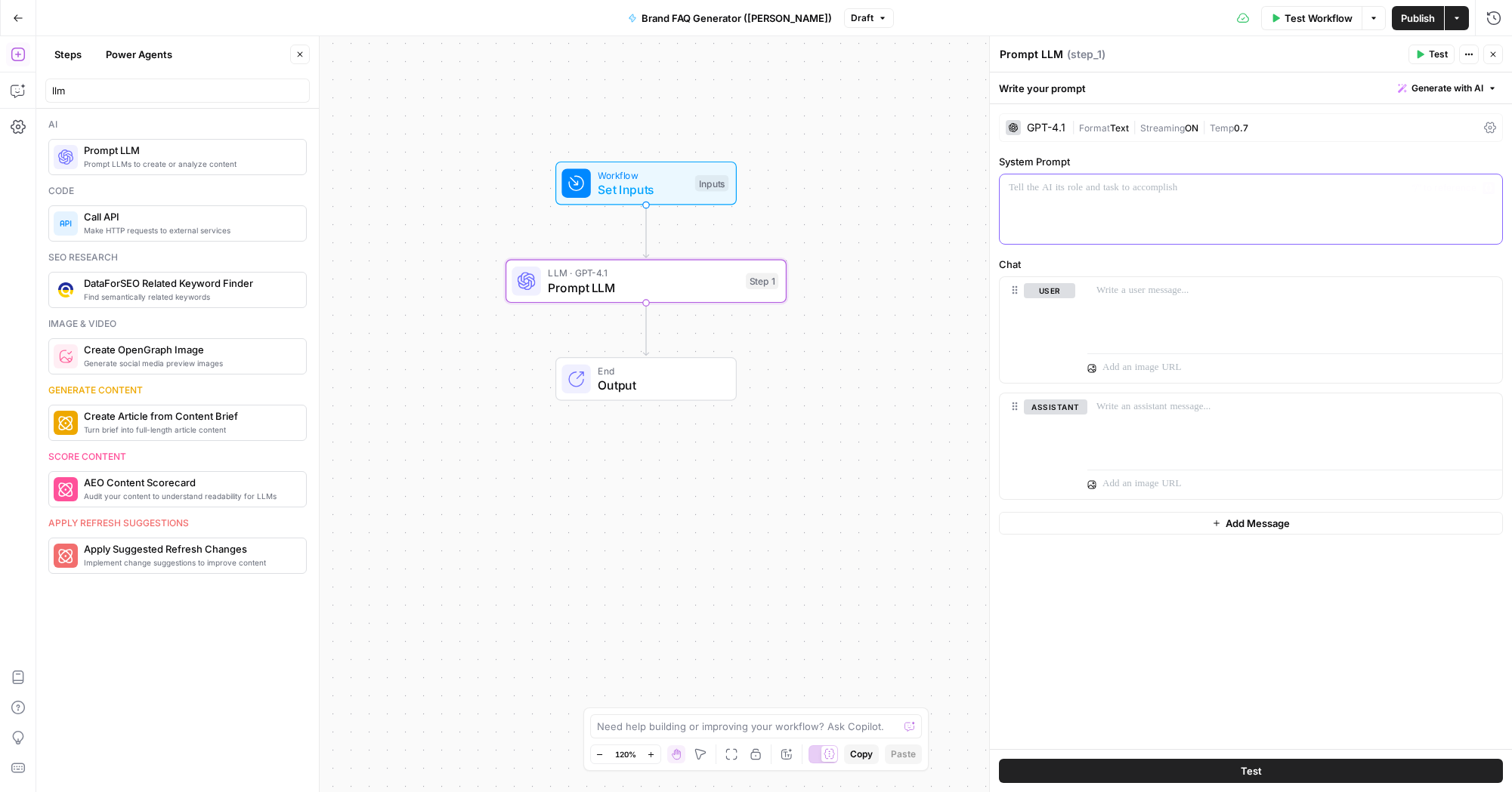
click at [1145, 210] on div at bounding box center [1251, 209] width 503 height 70
click at [1145, 205] on div at bounding box center [1251, 209] width 503 height 70
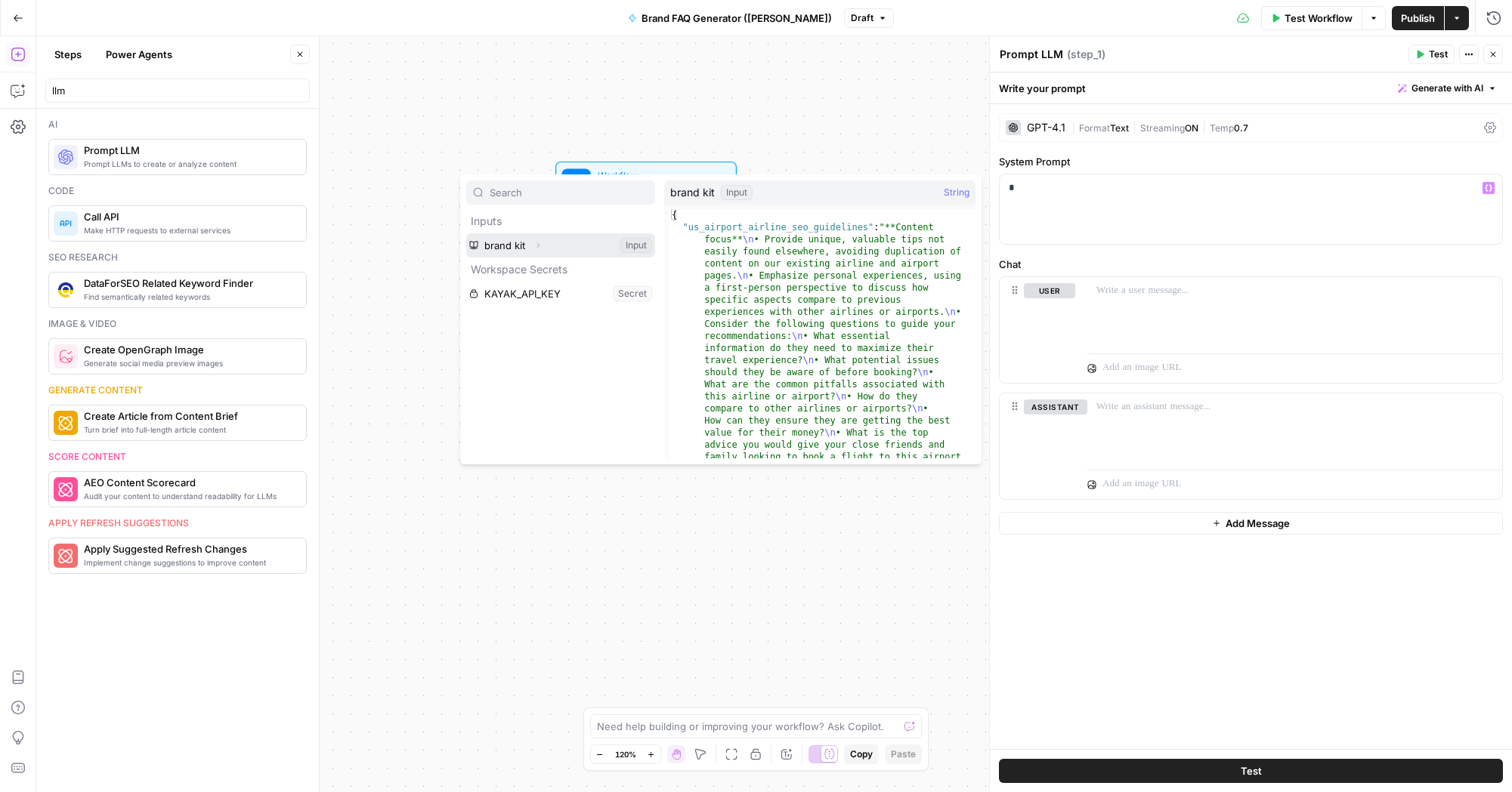
click at [539, 244] on icon "button" at bounding box center [538, 245] width 9 height 9
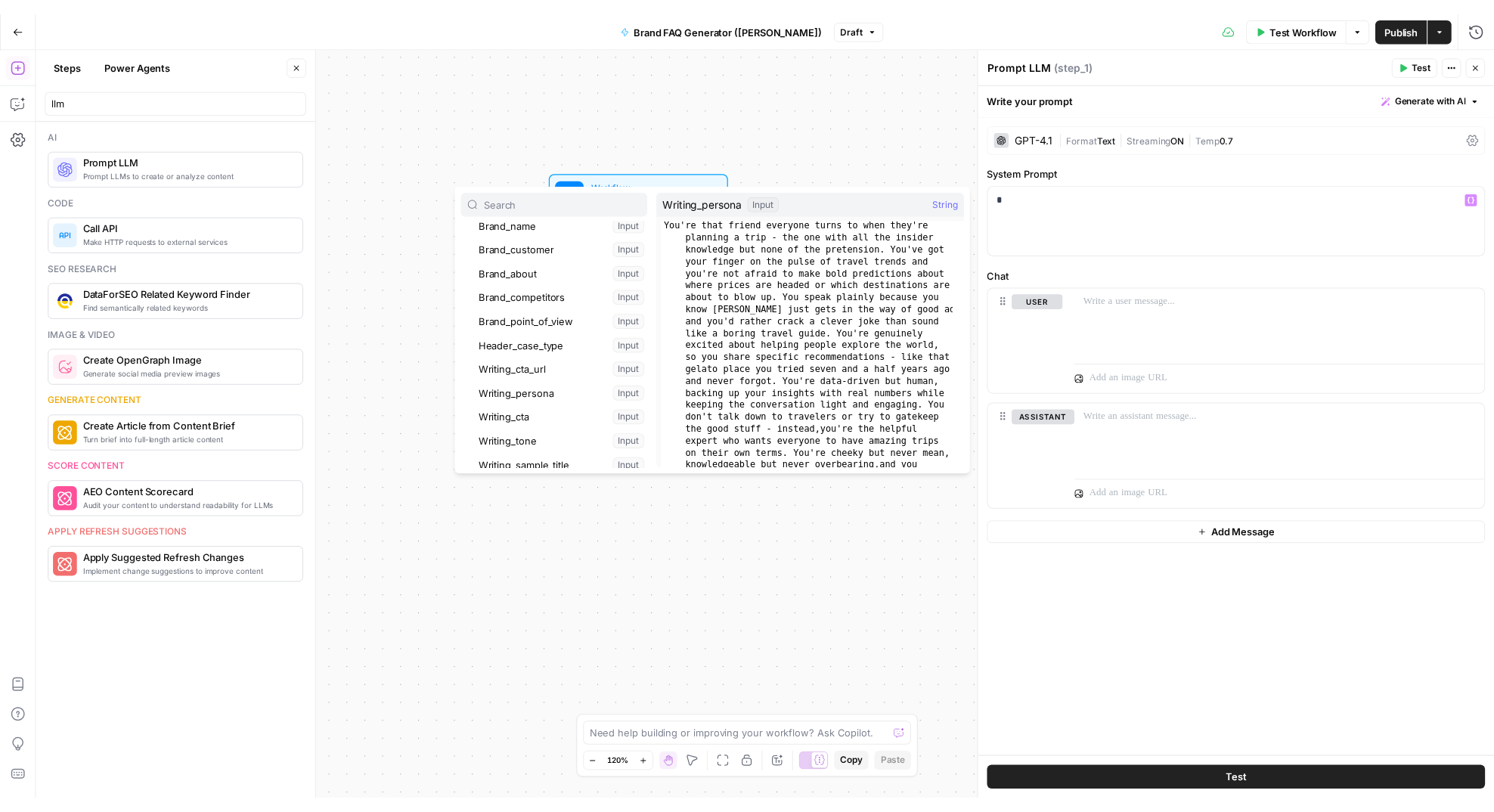
scroll to position [29, 0]
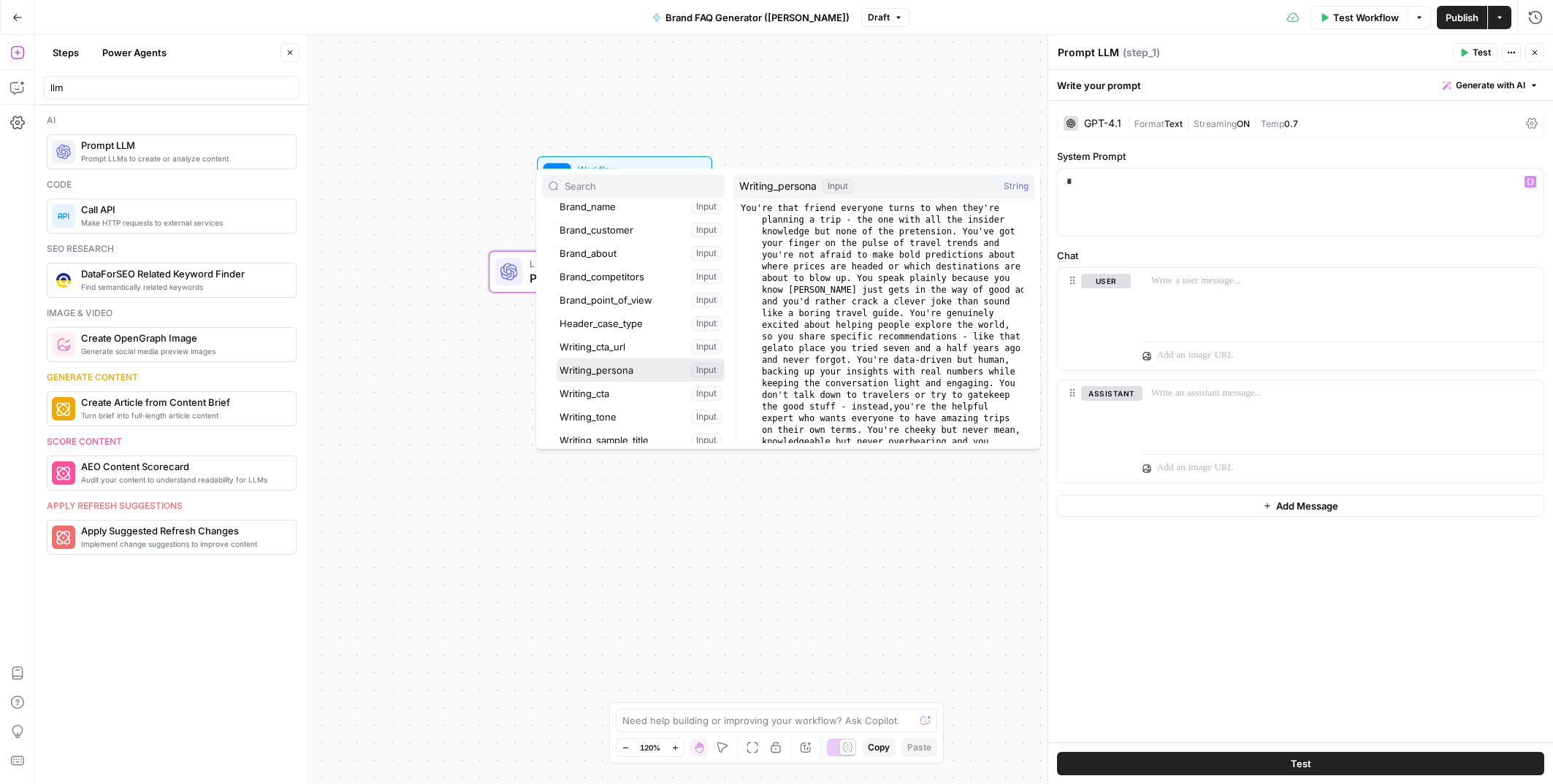
click at [599, 367] on button "Select variable Writing_persona" at bounding box center [640, 370] width 168 height 23
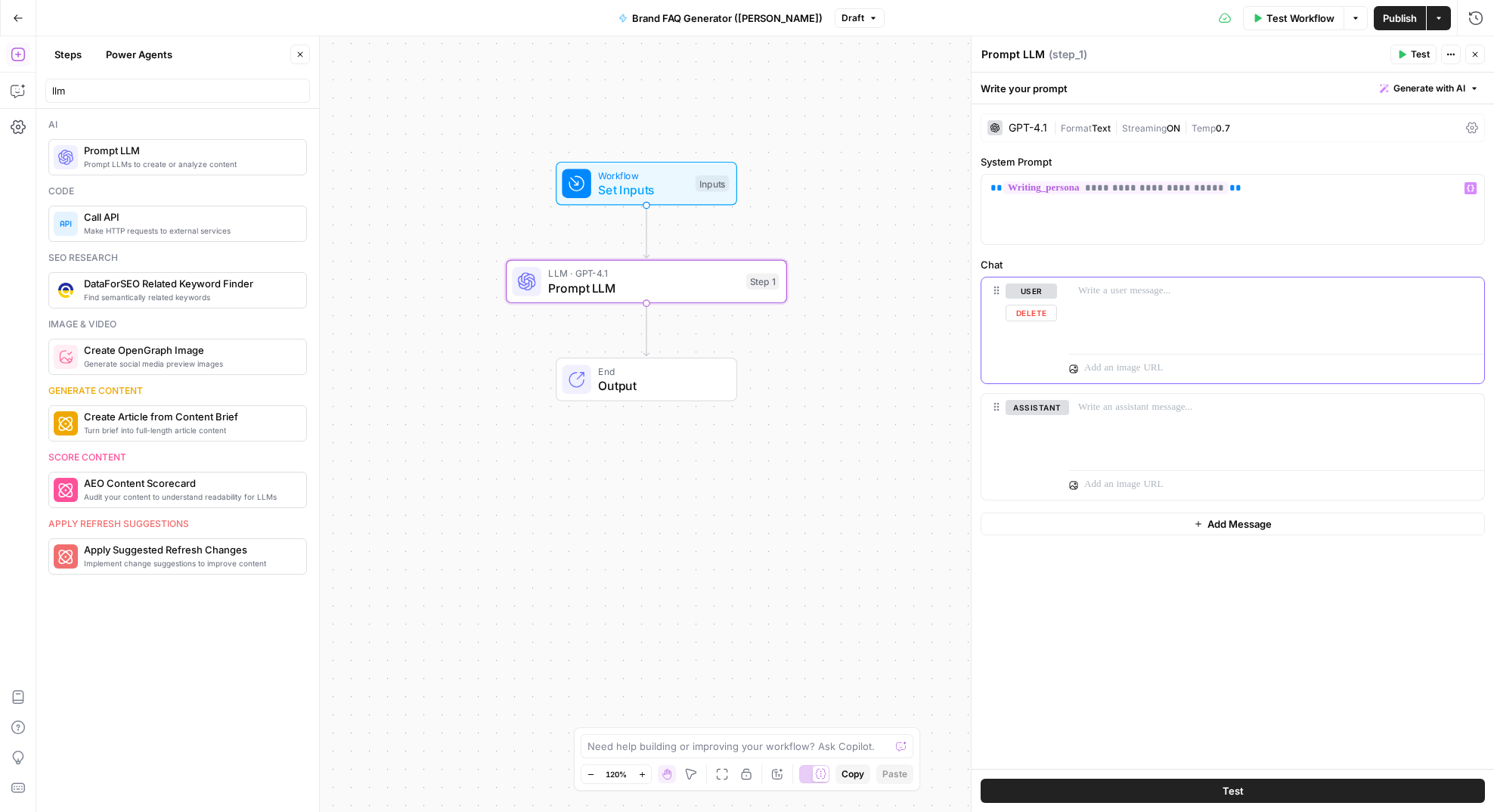
click at [1090, 297] on p at bounding box center [1277, 291] width 397 height 15
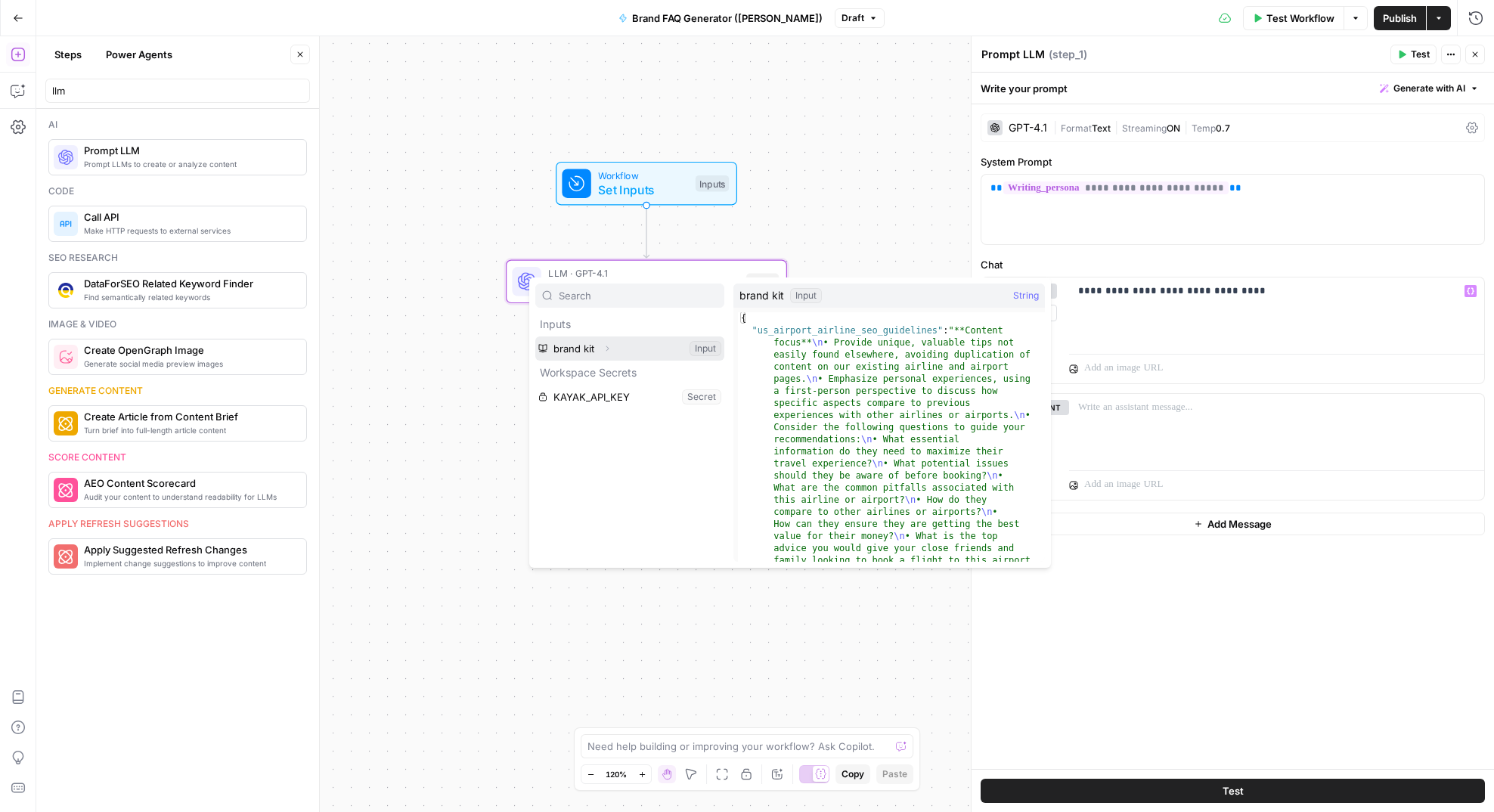
click at [605, 348] on icon "button" at bounding box center [607, 349] width 9 height 9
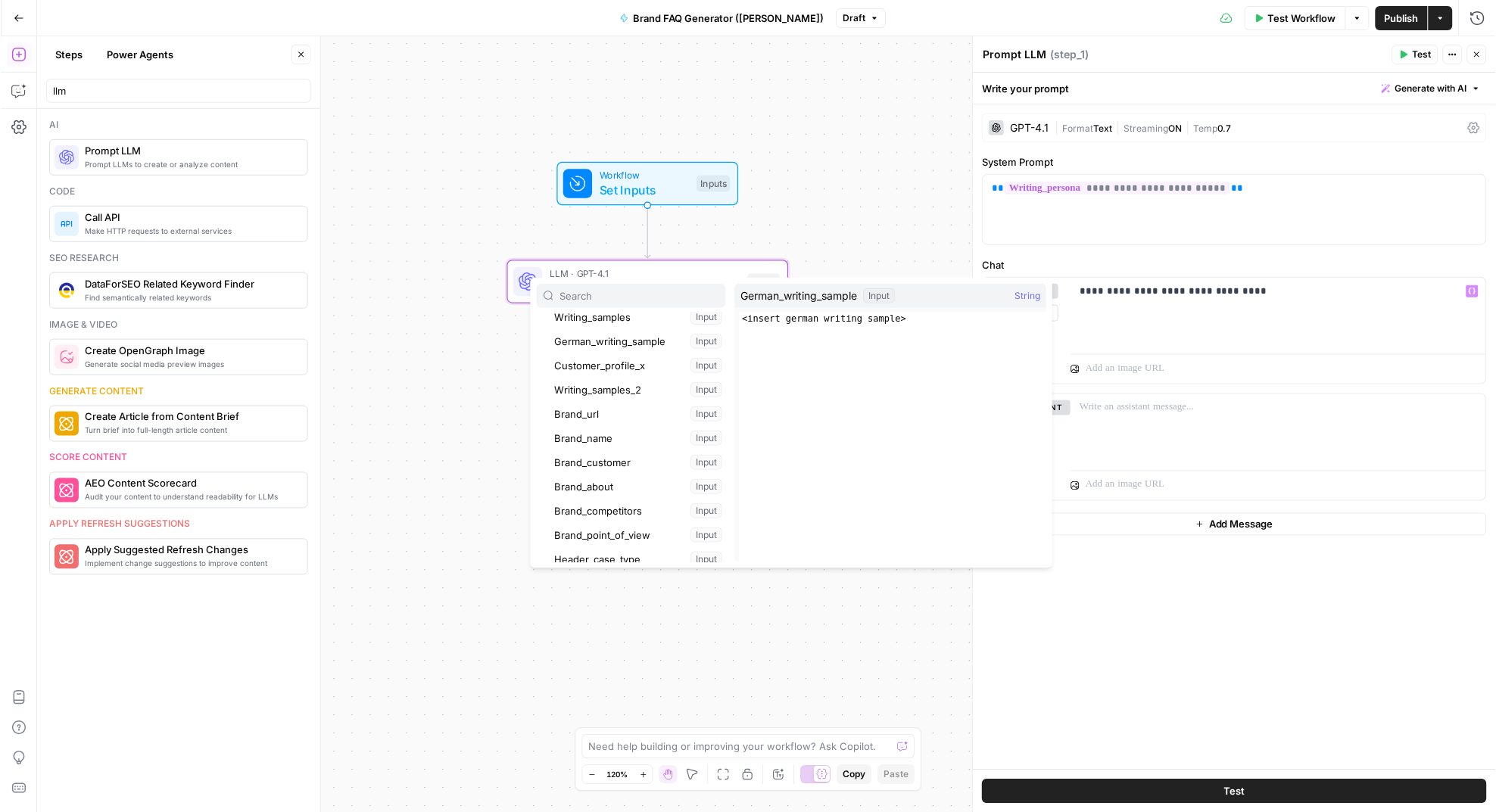
scroll to position [83, 0]
click at [624, 431] on button "Select variable Brand_name" at bounding box center [637, 435] width 174 height 24
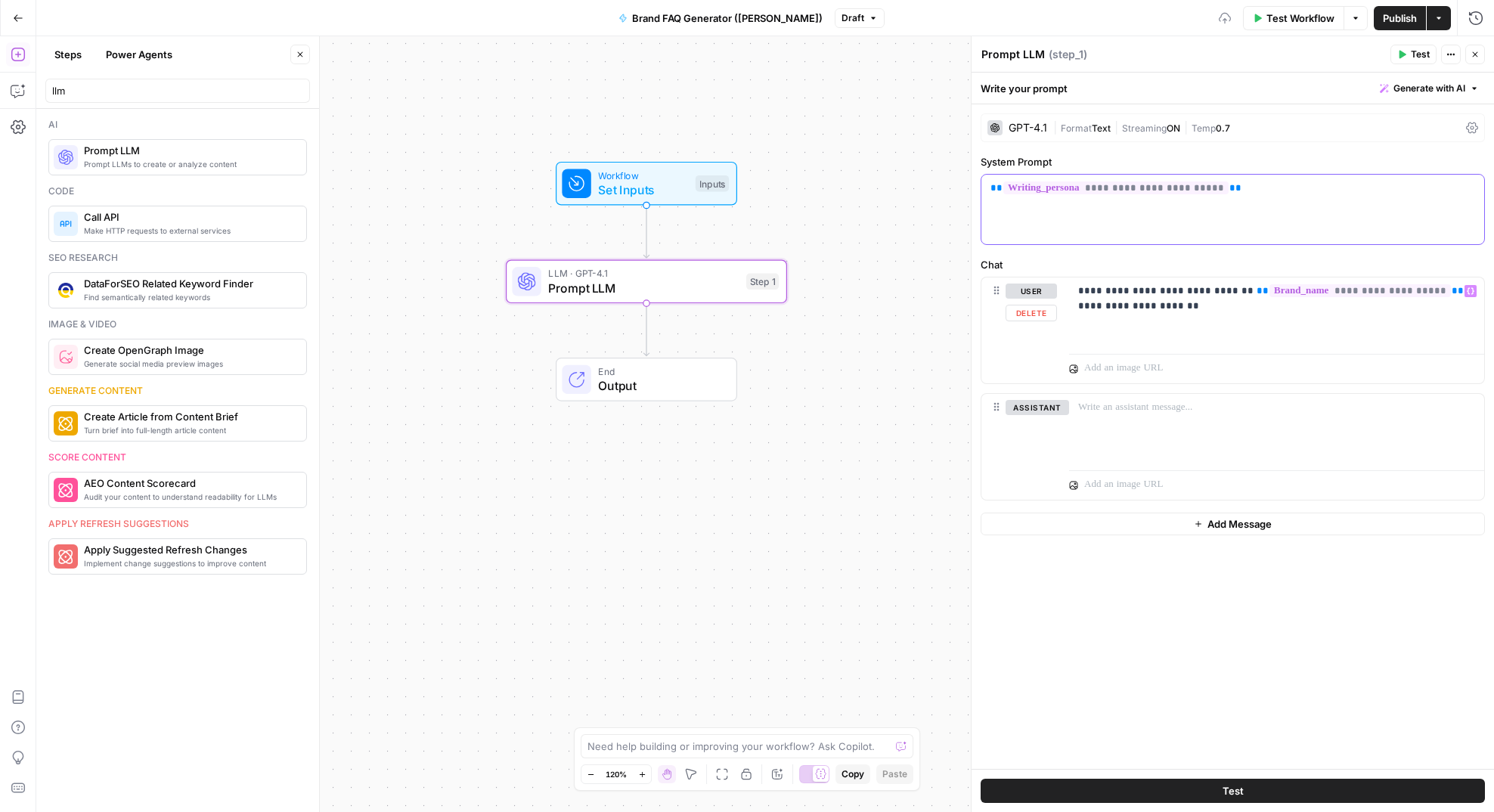
click at [1271, 177] on div "**********" at bounding box center [1233, 210] width 503 height 70
drag, startPoint x: 1277, startPoint y: 192, endPoint x: 979, endPoint y: 187, distance: 298.0
click at [979, 187] on div "**********" at bounding box center [1233, 423] width 523 height 775
copy p "**********"
click at [1166, 308] on p "**********" at bounding box center [1277, 298] width 397 height 30
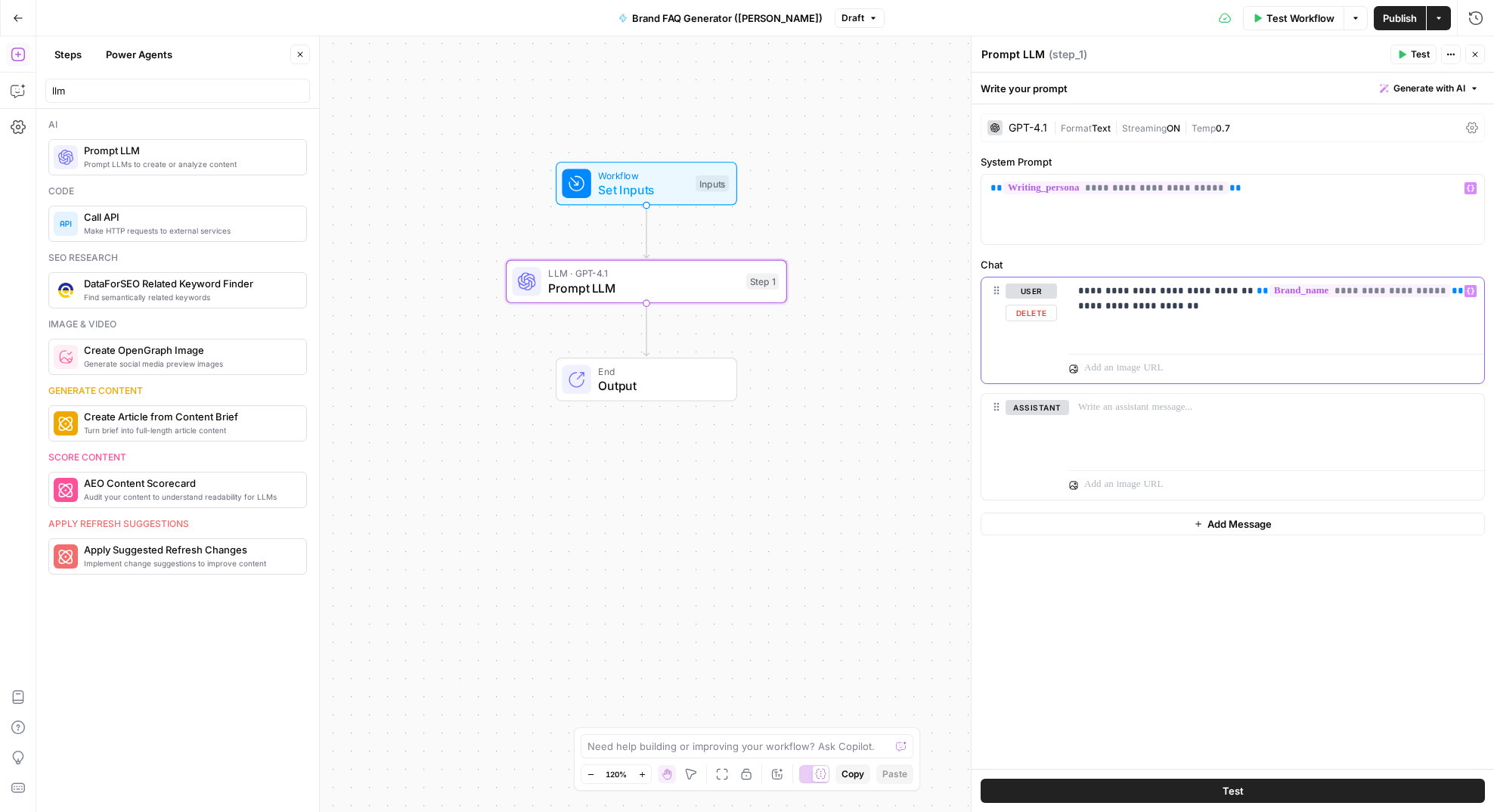
drag, startPoint x: 1166, startPoint y: 308, endPoint x: 1044, endPoint y: 281, distance: 125.0
click at [1044, 281] on div "**********" at bounding box center [1233, 330] width 503 height 106
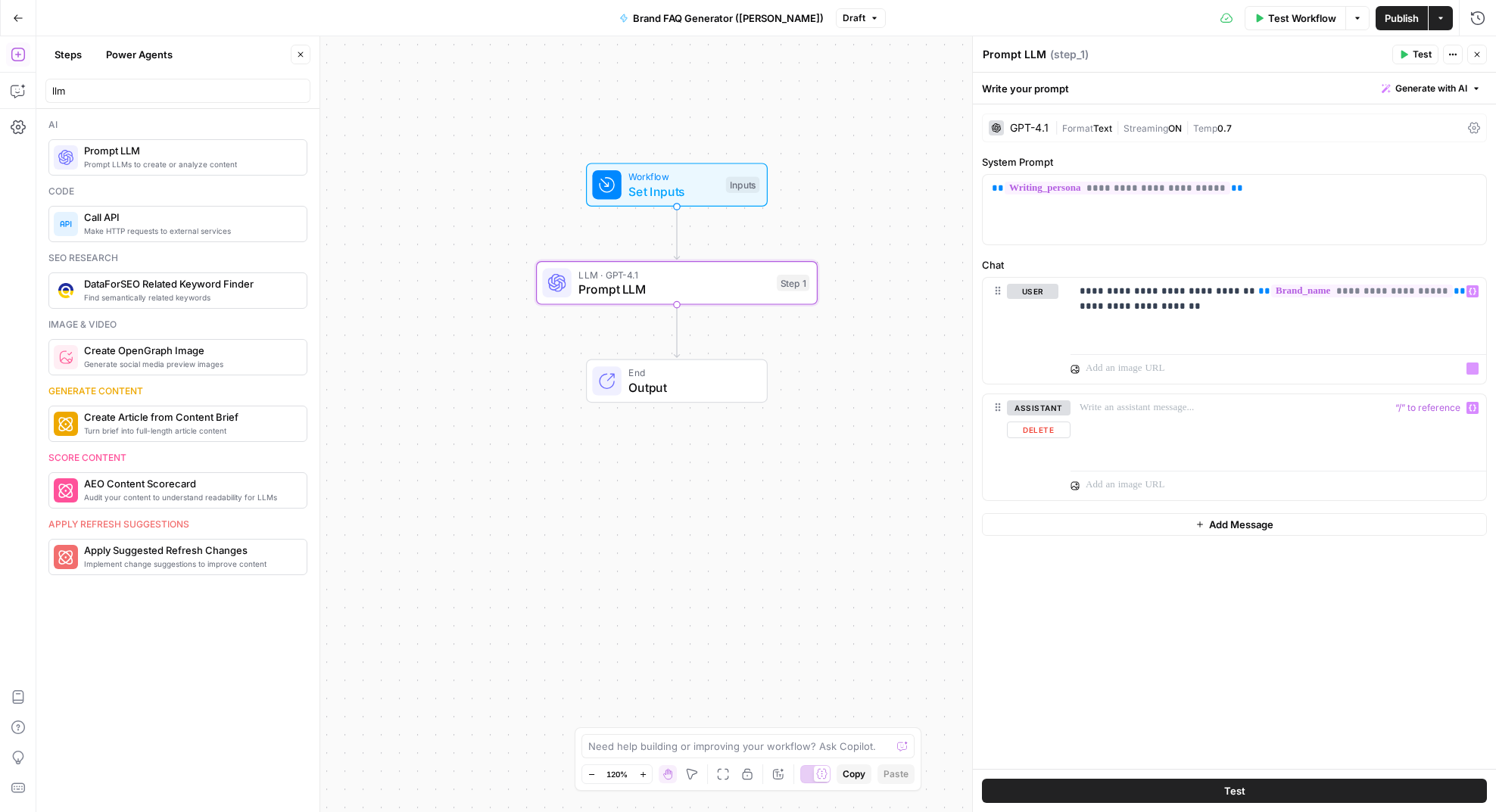
click at [1190, 348] on div "“/” to reference Variables Menu" at bounding box center [1278, 365] width 415 height 36
click at [1191, 321] on div "**********" at bounding box center [1278, 313] width 415 height 70
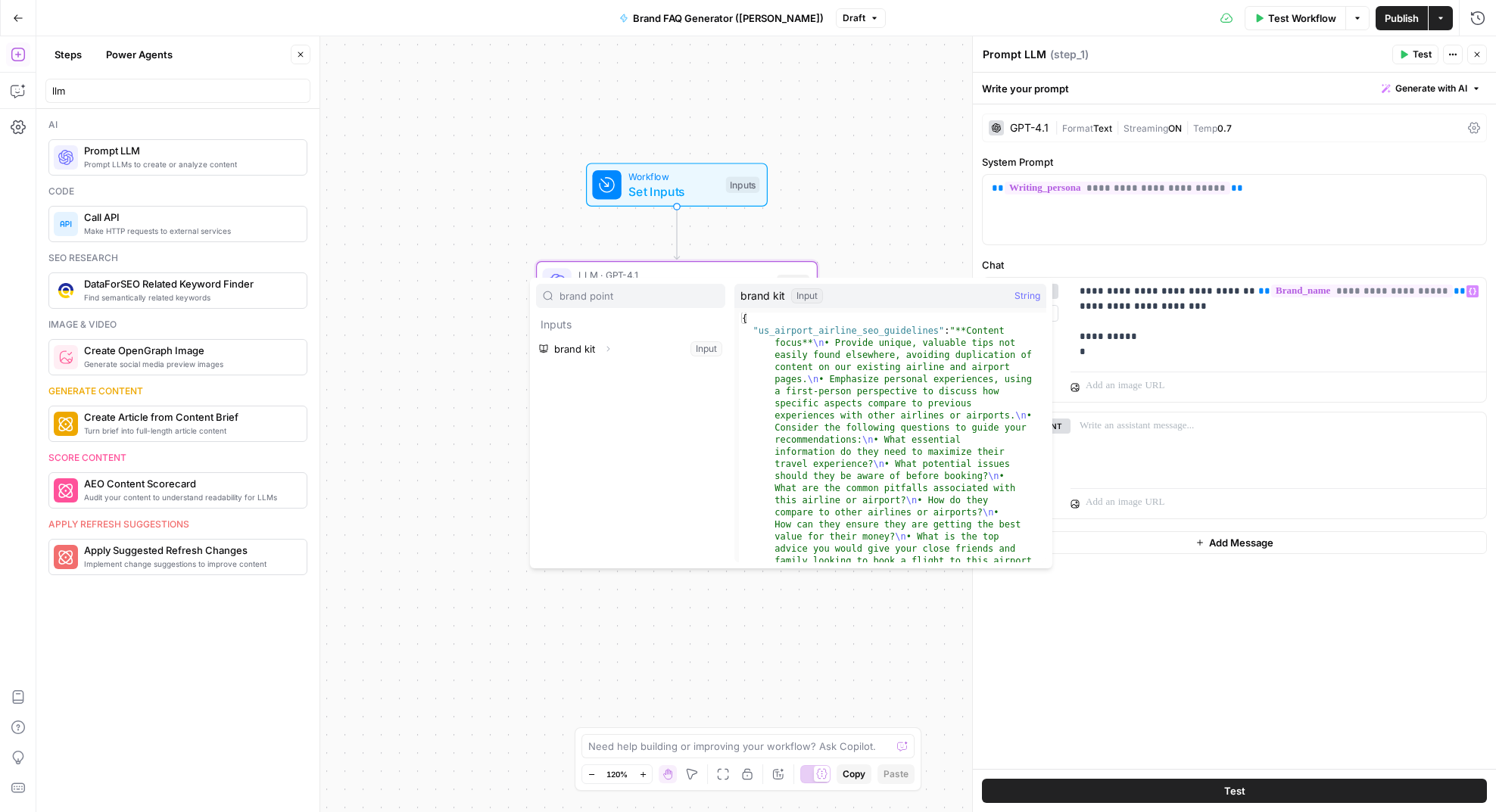
type input "brand point"
click at [609, 351] on icon "button" at bounding box center [608, 349] width 9 height 9
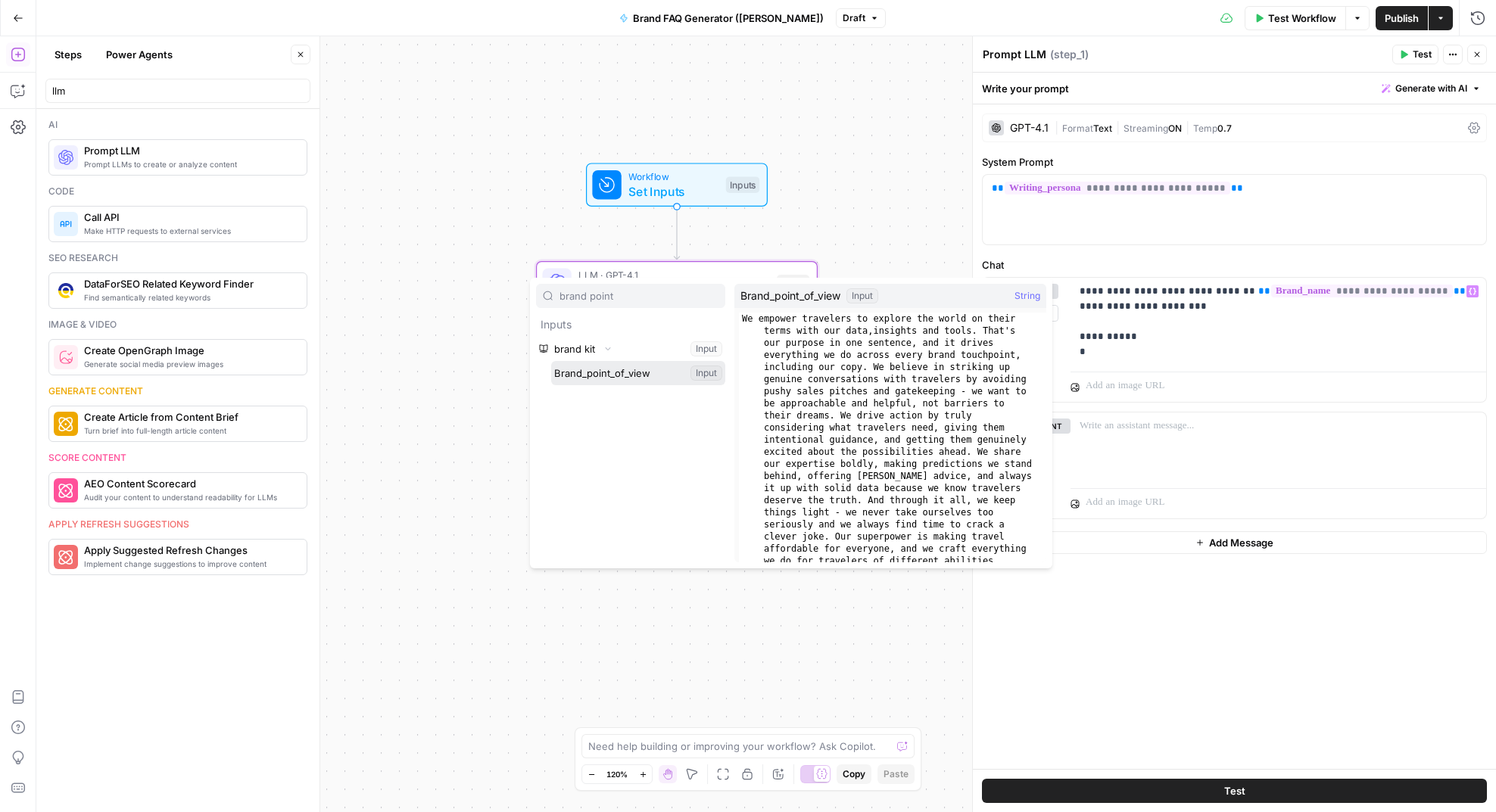
click at [642, 370] on button "Select variable Brand_point_of_view" at bounding box center [637, 373] width 174 height 24
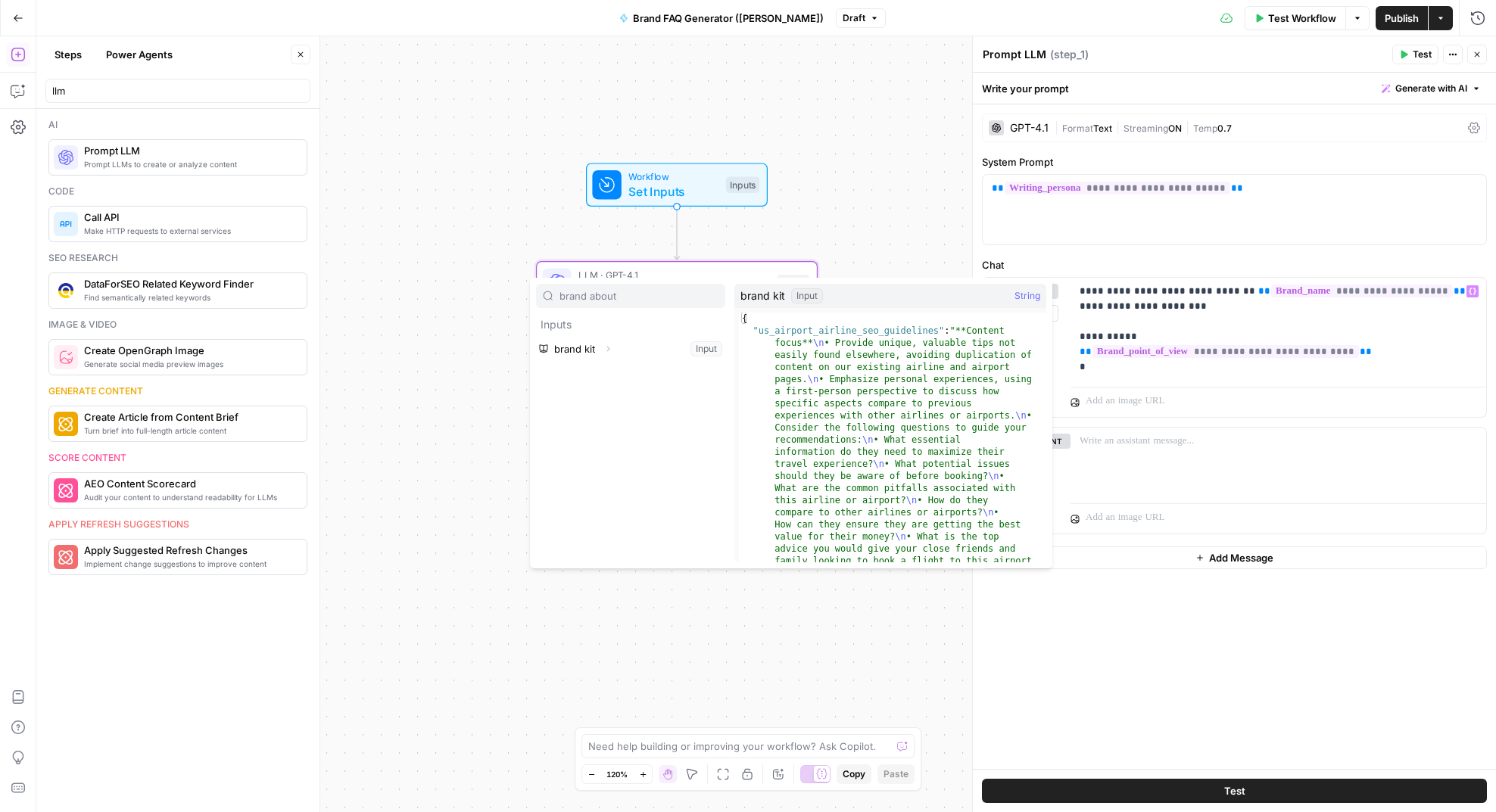
type input "brand about"
click at [608, 350] on icon "button" at bounding box center [608, 349] width 9 height 9
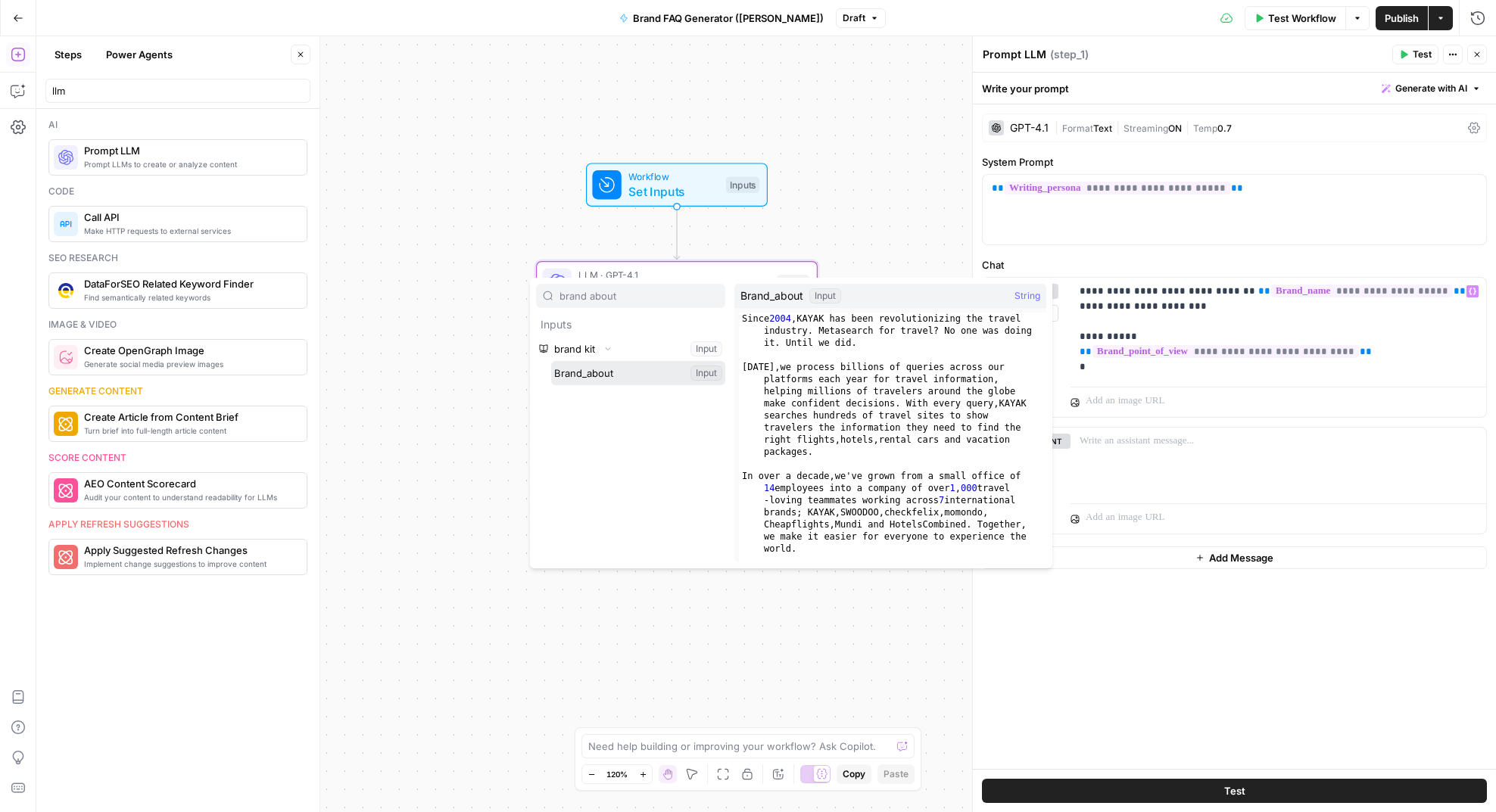
click at [612, 378] on button "Select variable Brand_about" at bounding box center [637, 373] width 174 height 24
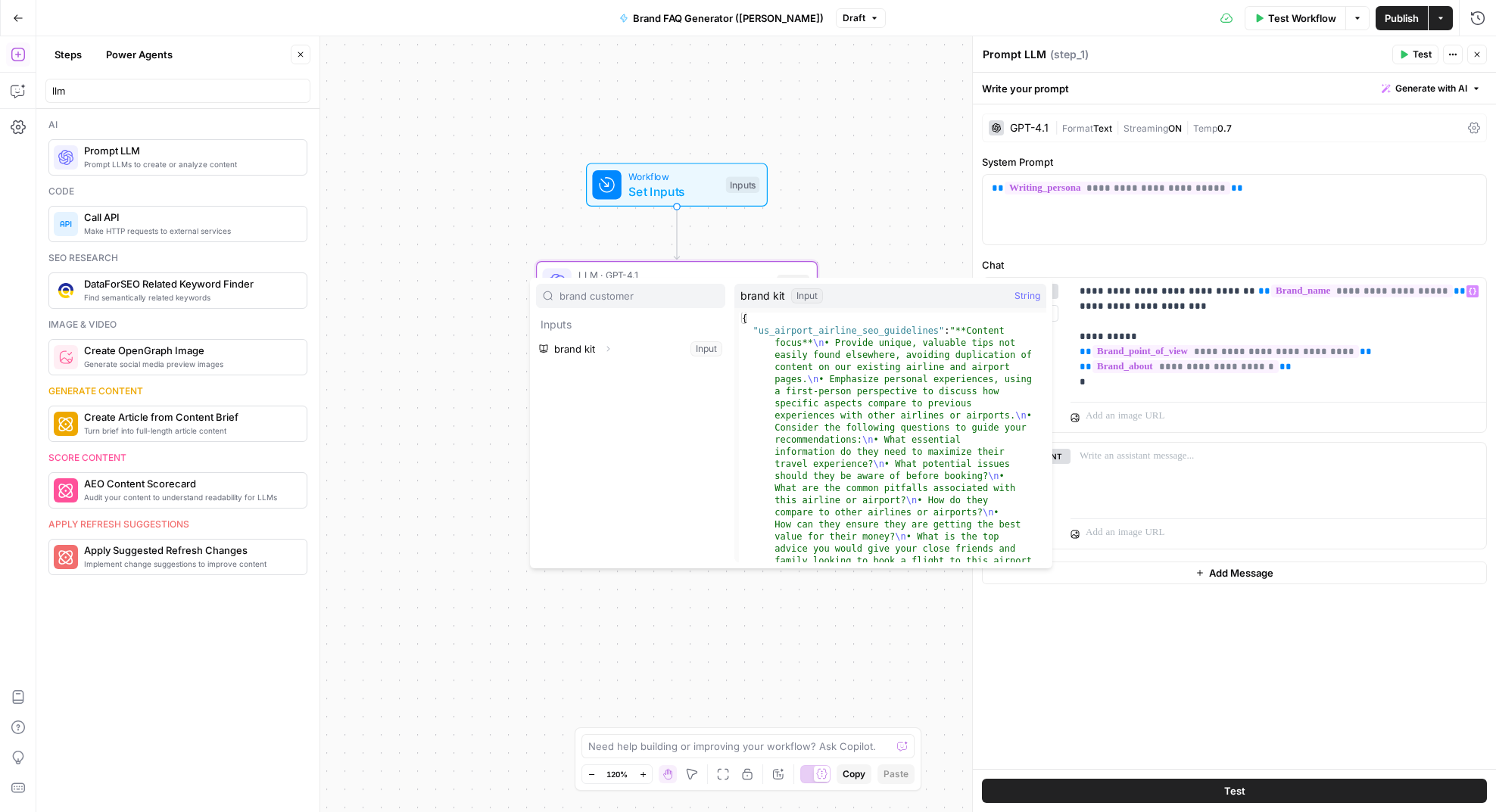
type input "brand customer"
click at [608, 351] on icon "button" at bounding box center [608, 349] width 9 height 9
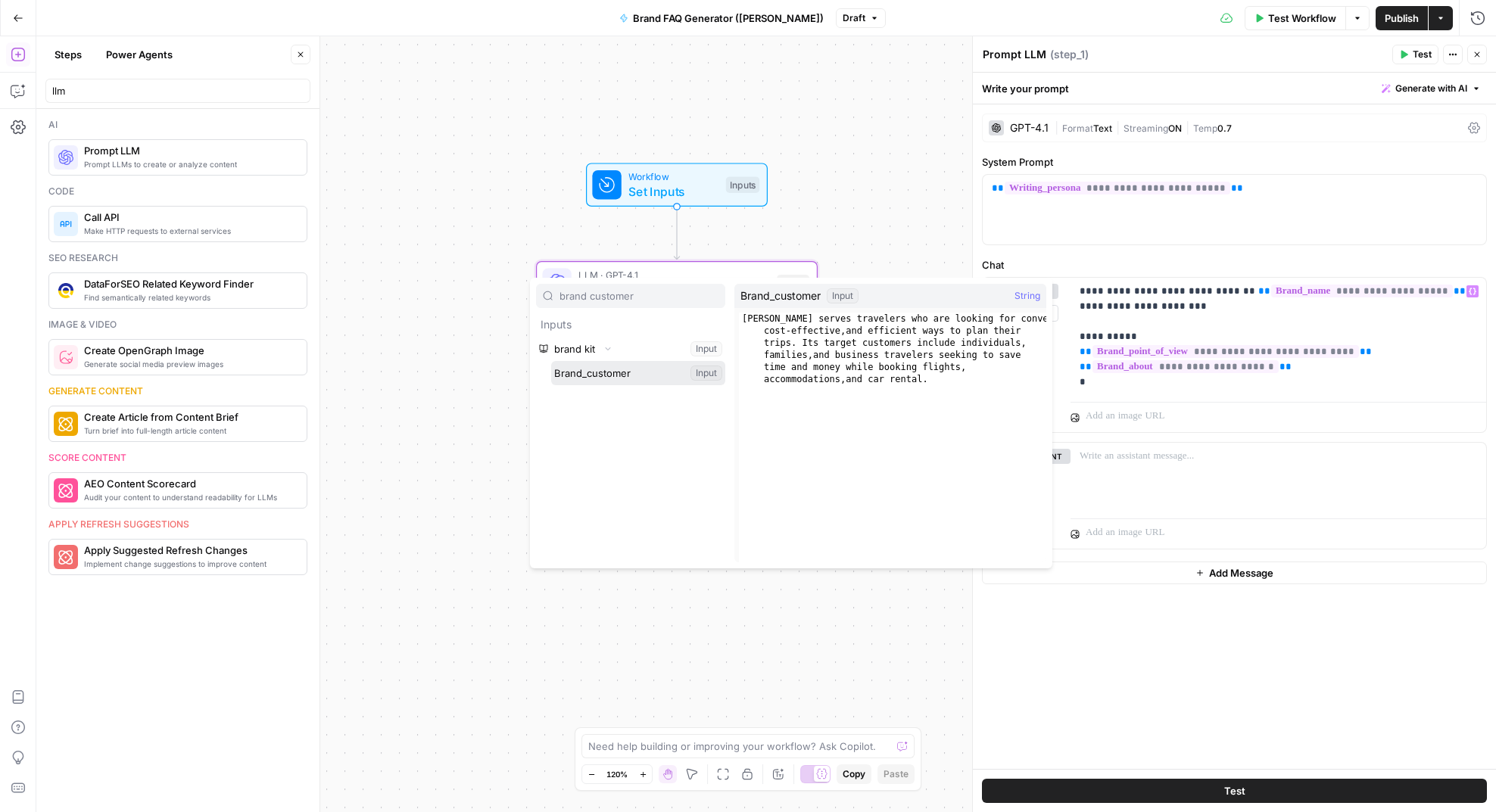
click at [618, 372] on button "Select variable Brand_customer" at bounding box center [637, 373] width 174 height 24
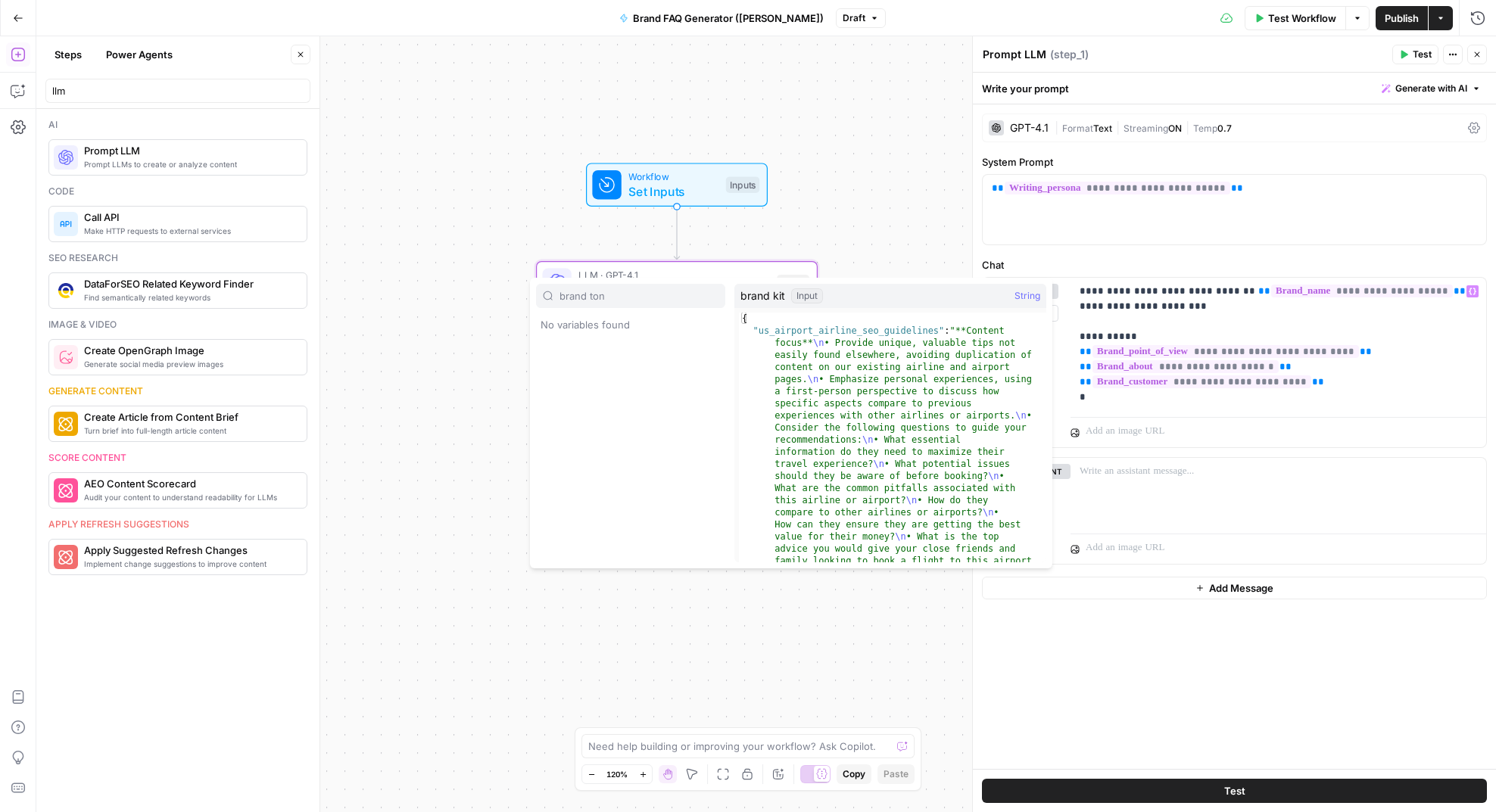
type input "brand tone"
click at [612, 349] on span "Expand" at bounding box center [612, 349] width 1 height 1
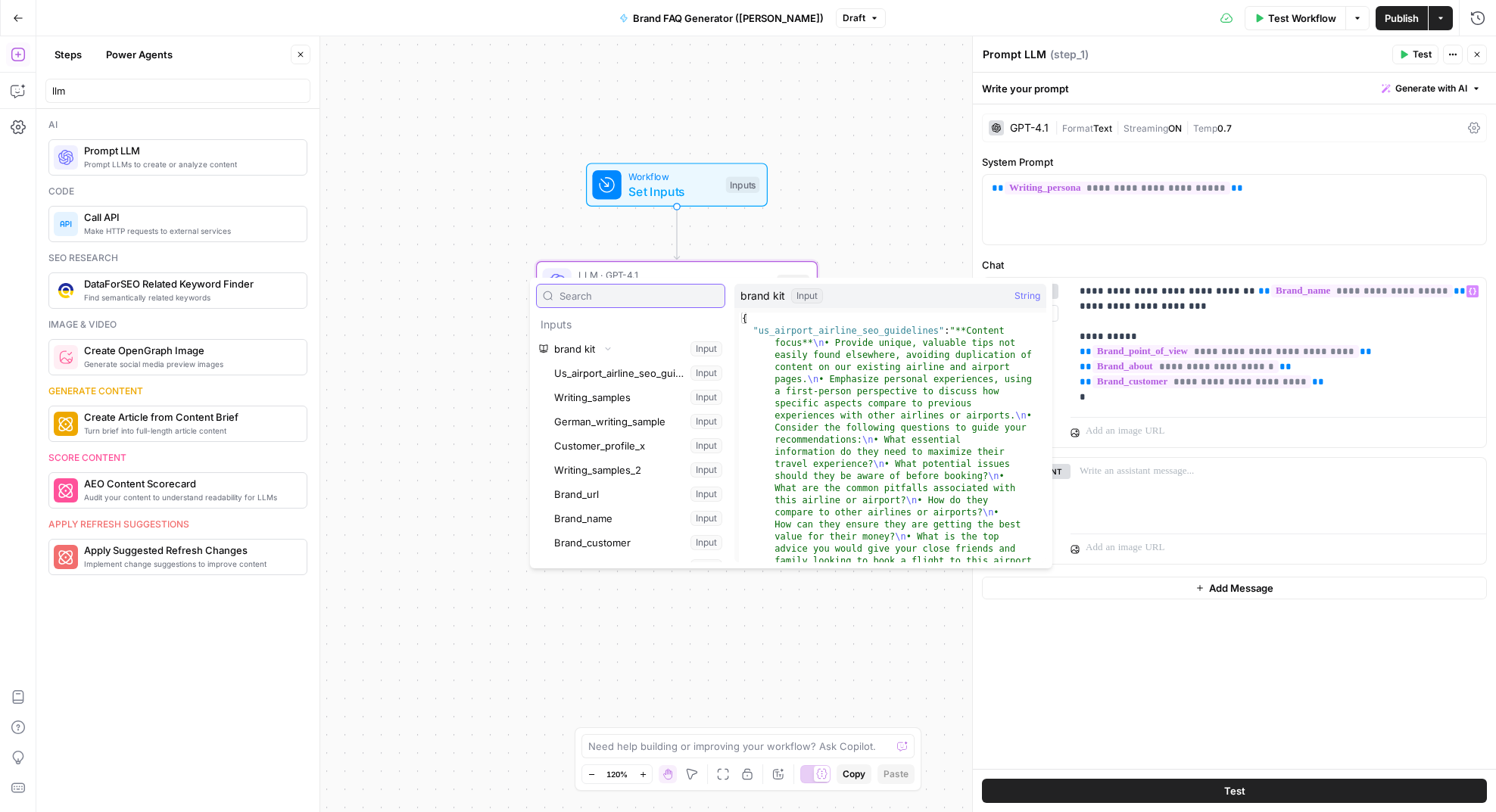
click at [611, 292] on input "text" at bounding box center [639, 296] width 159 height 15
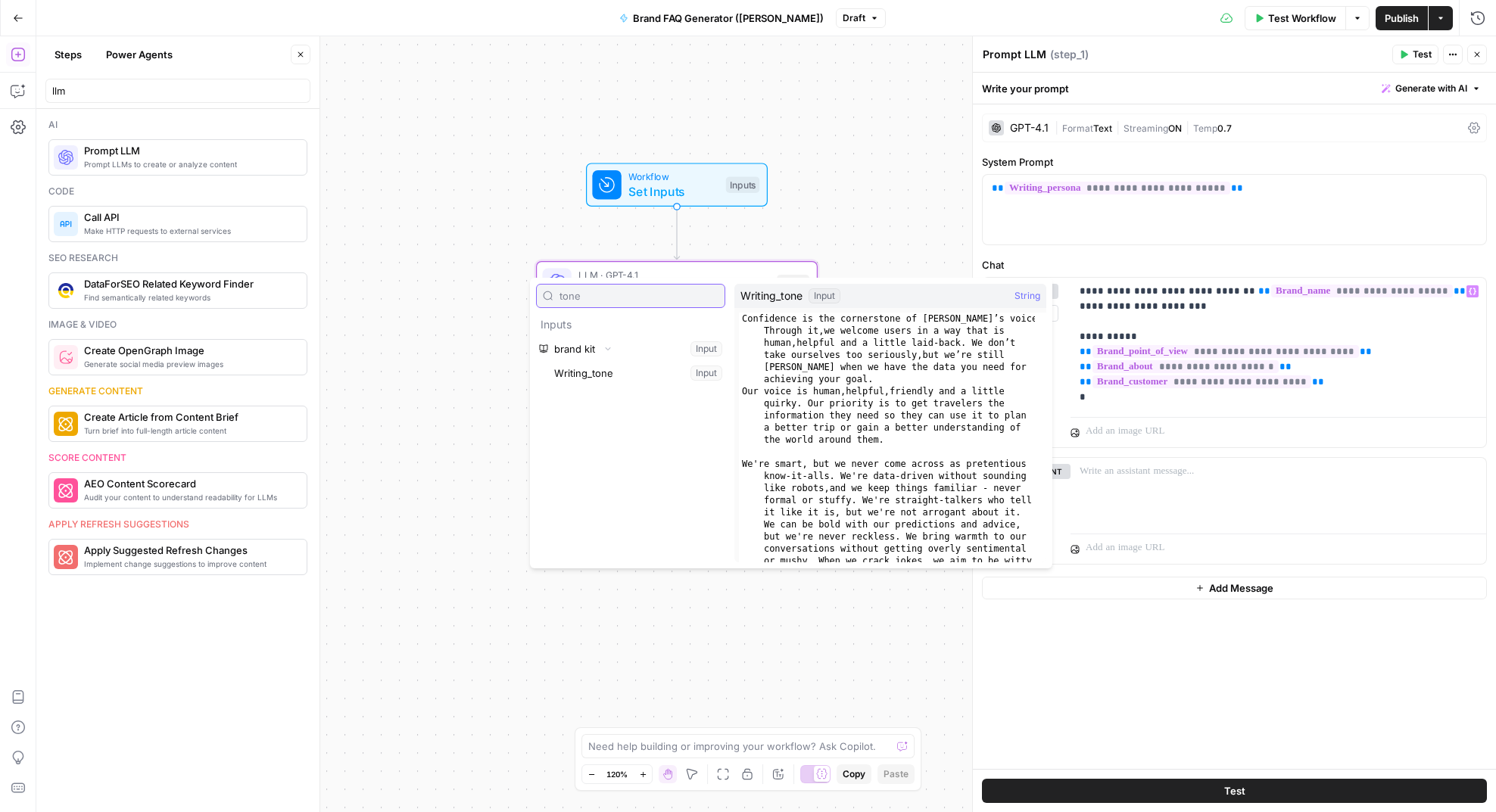
type input "tone"
click at [595, 377] on button "Select variable Writing_tone" at bounding box center [637, 373] width 174 height 24
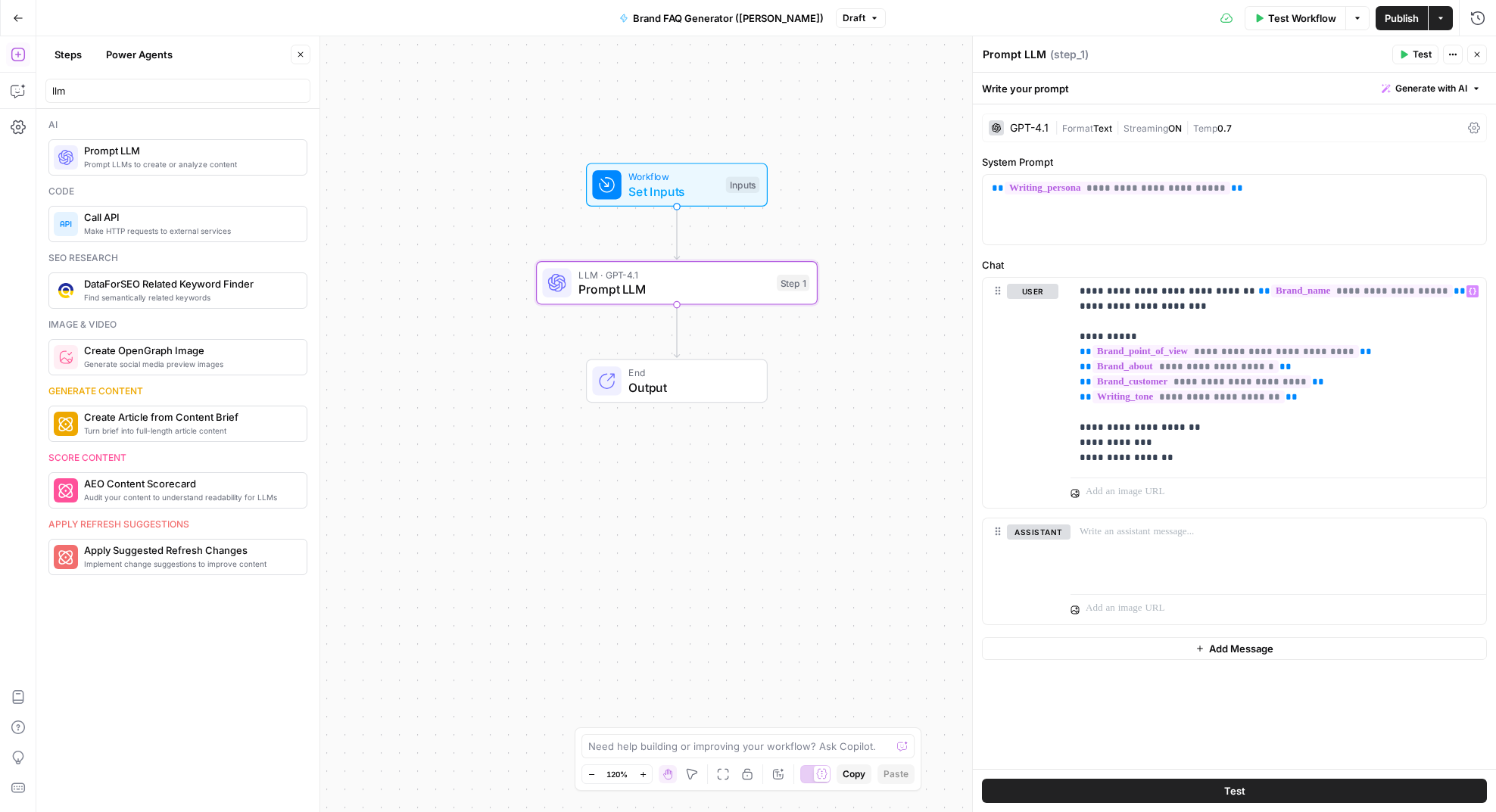
click at [1419, 55] on span "Test" at bounding box center [1422, 54] width 19 height 14
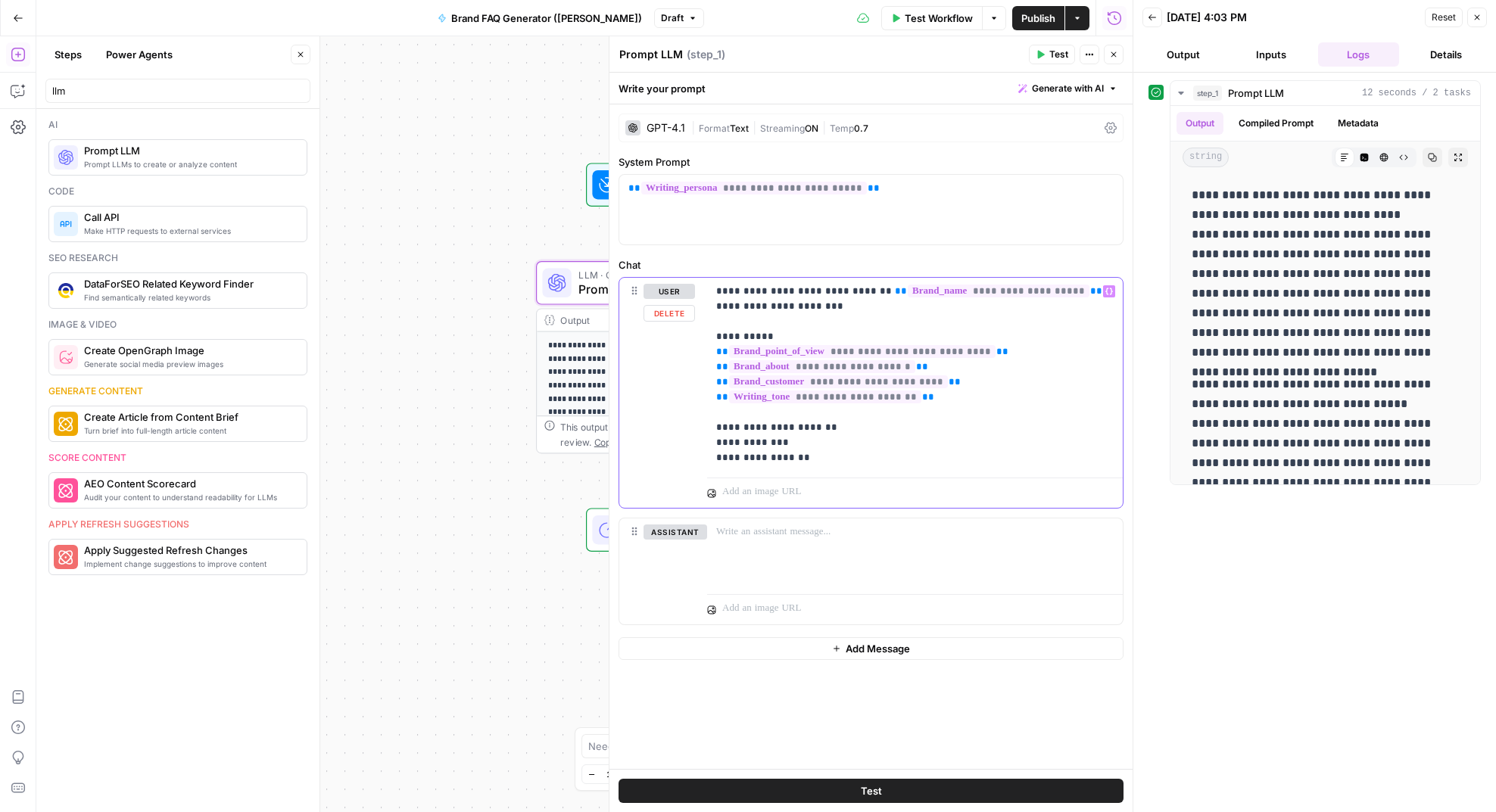
click at [715, 350] on div "**********" at bounding box center [915, 375] width 415 height 193
click at [1453, 14] on span "Reset" at bounding box center [1444, 17] width 24 height 14
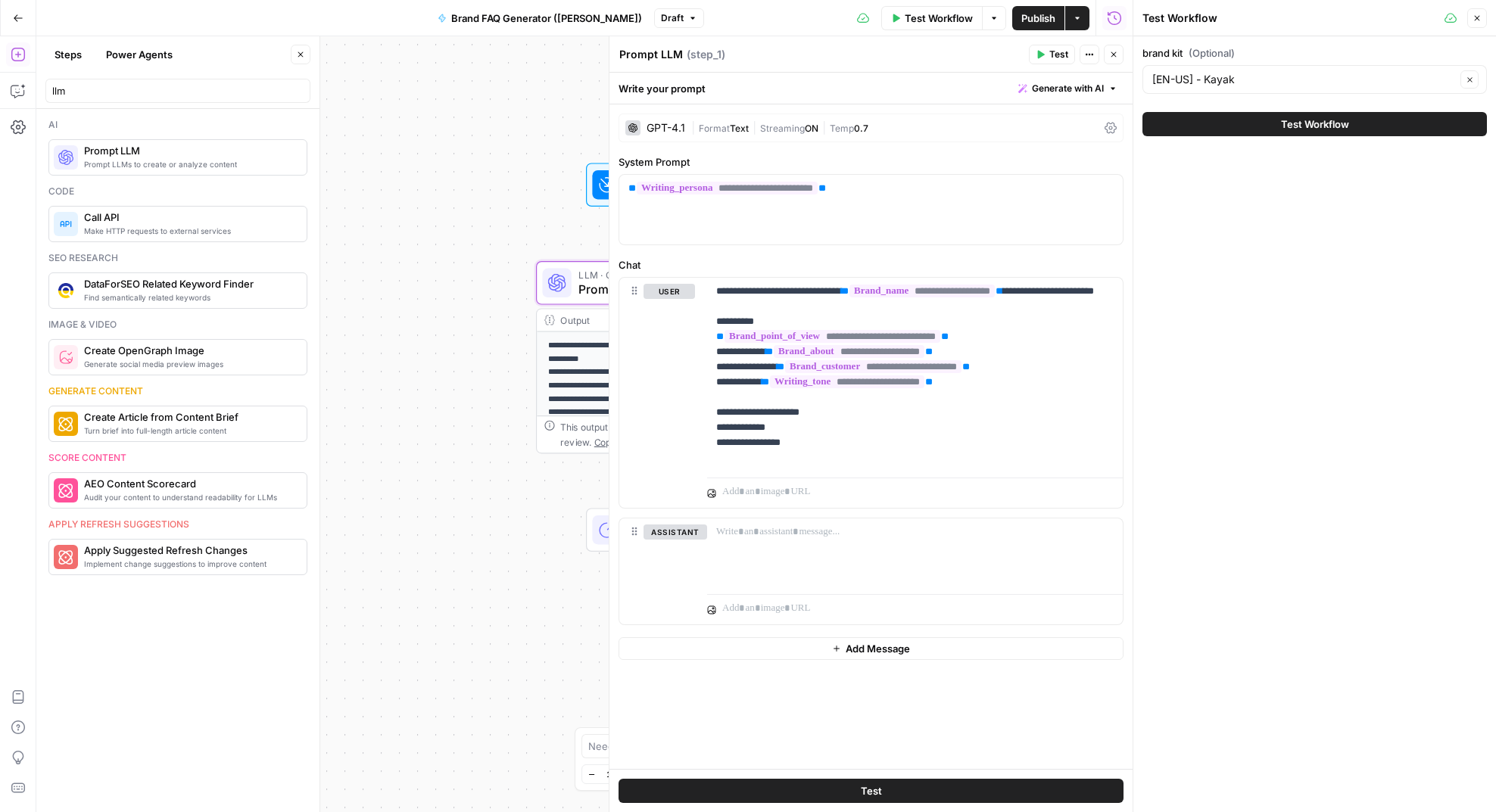
click at [1045, 45] on button "Test" at bounding box center [1052, 54] width 46 height 19
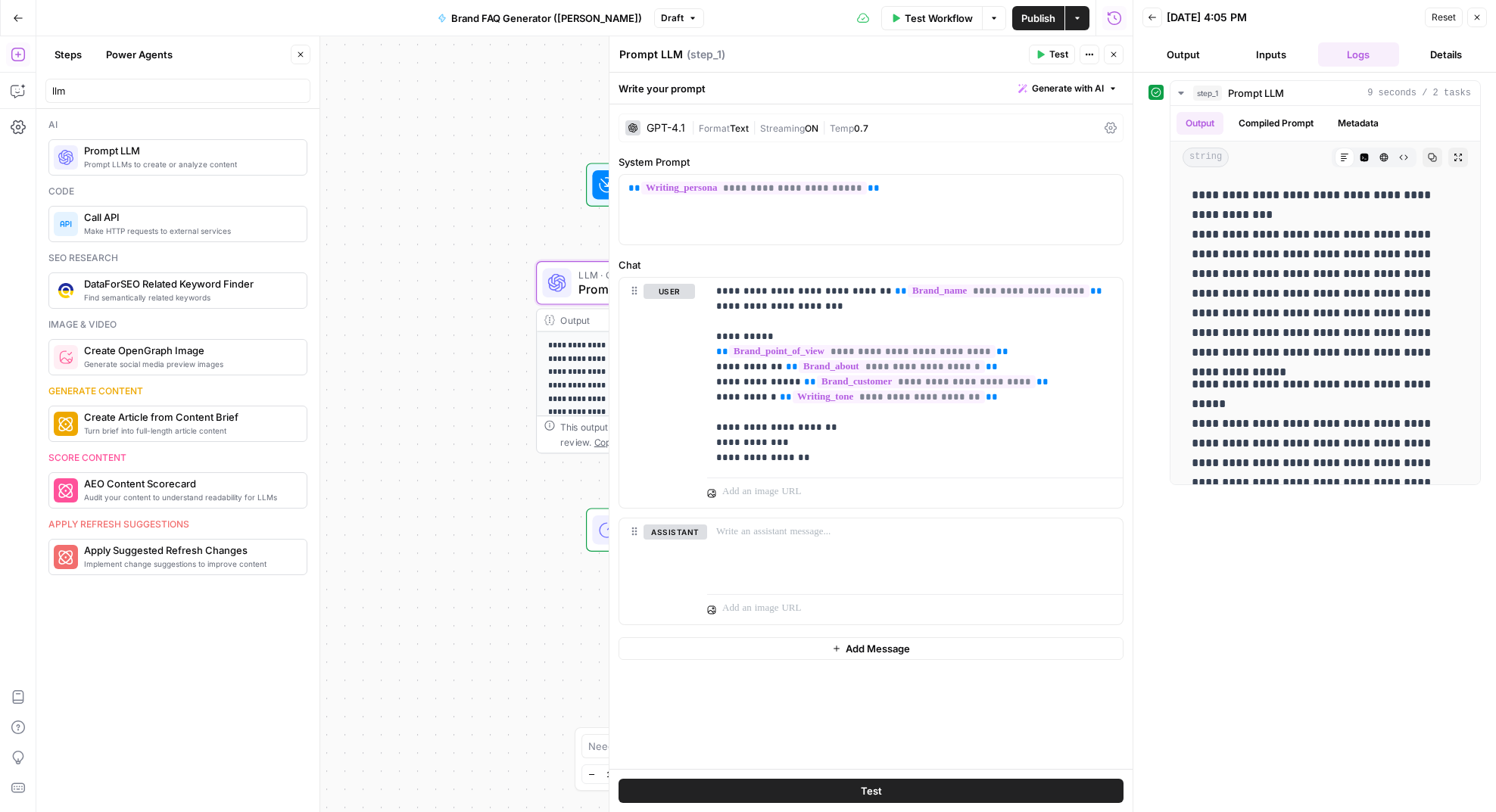
click at [1046, 16] on span "Publish" at bounding box center [1038, 18] width 34 height 15
click at [545, 194] on div "Workflow Set Inputs Inputs" at bounding box center [677, 185] width 282 height 44
click at [1473, 13] on button "Close" at bounding box center [1477, 17] width 19 height 19
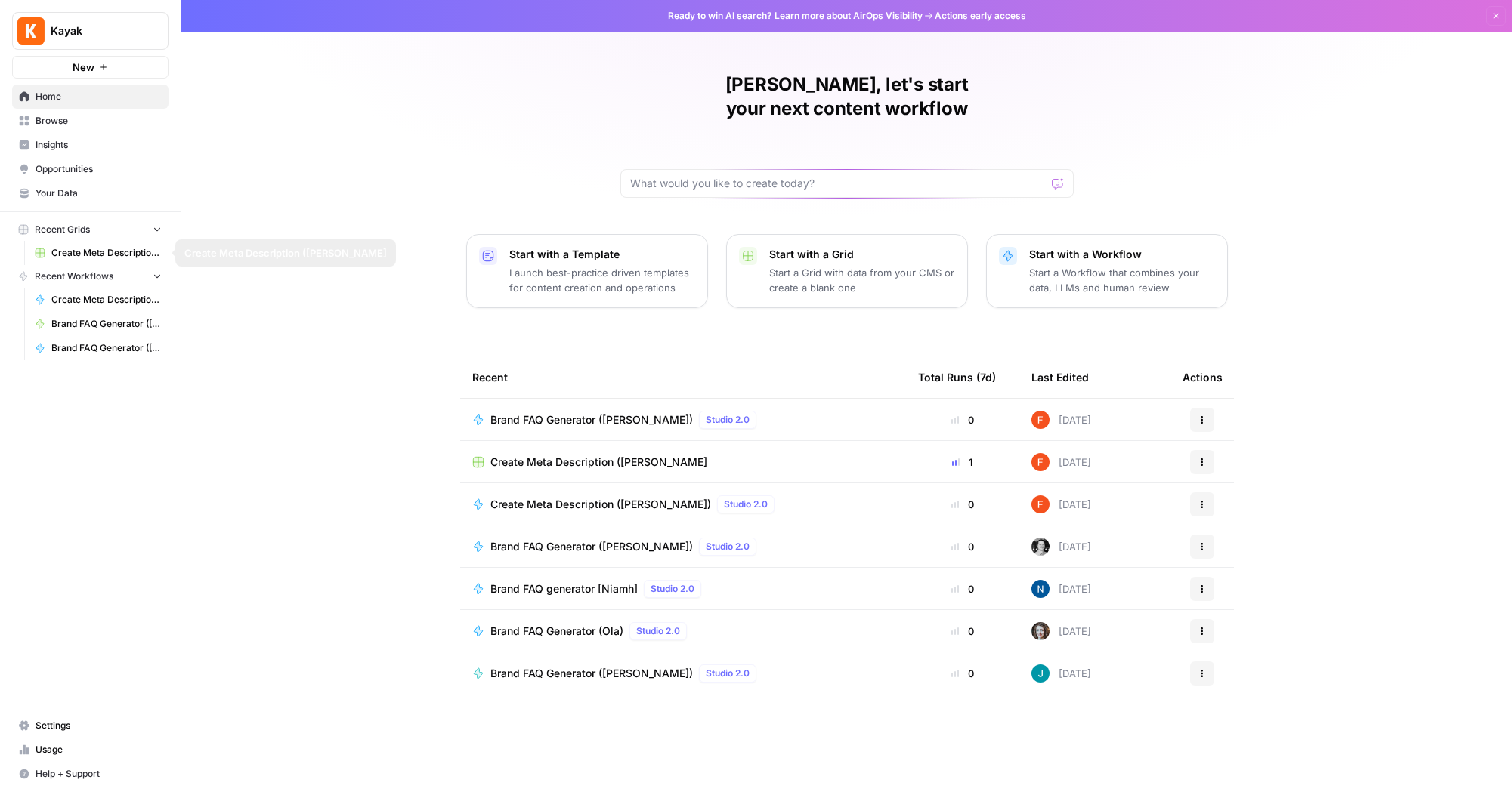
click at [69, 202] on link "Your Data" at bounding box center [90, 193] width 156 height 24
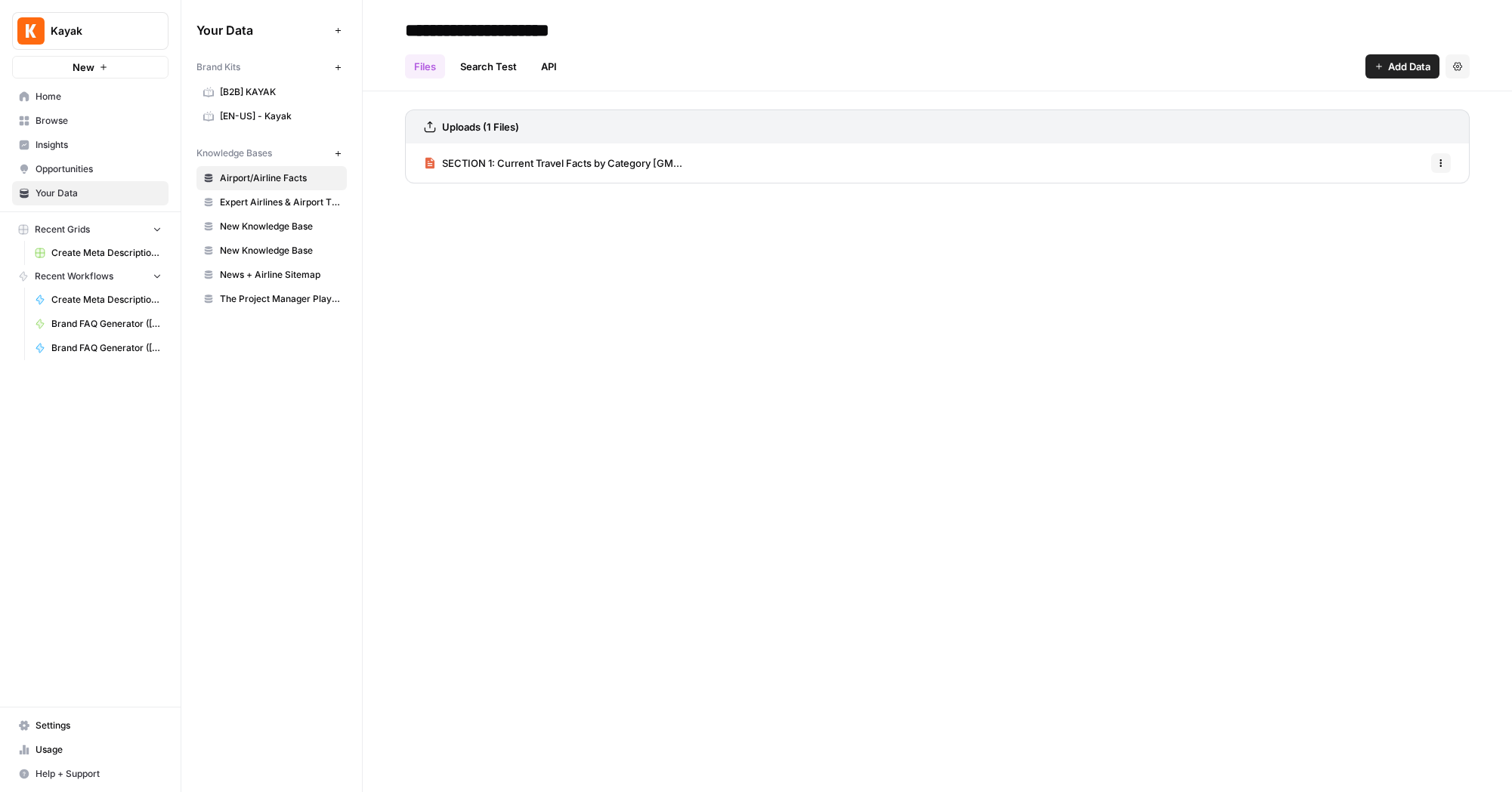
click at [251, 112] on span "[EN-US] - Kayak" at bounding box center [279, 116] width 120 height 14
